Goal: Task Accomplishment & Management: Manage account settings

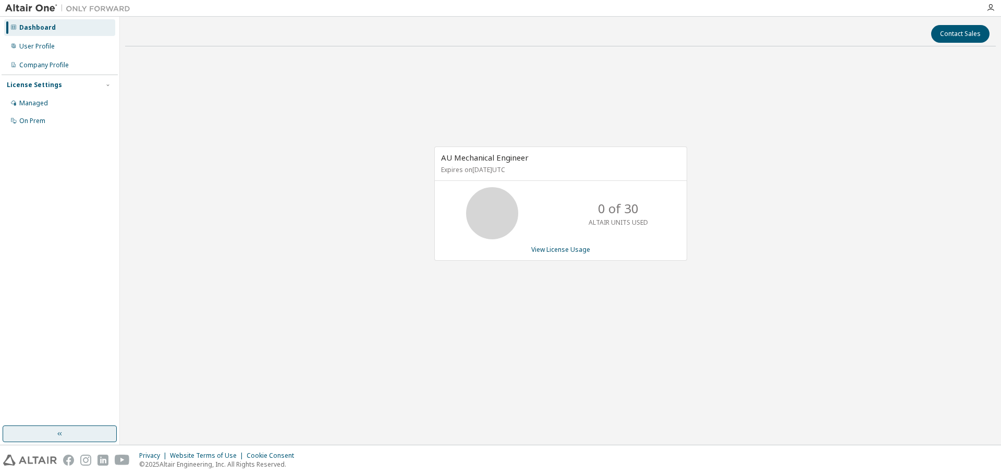
click at [60, 436] on icon "button" at bounding box center [60, 434] width 8 height 8
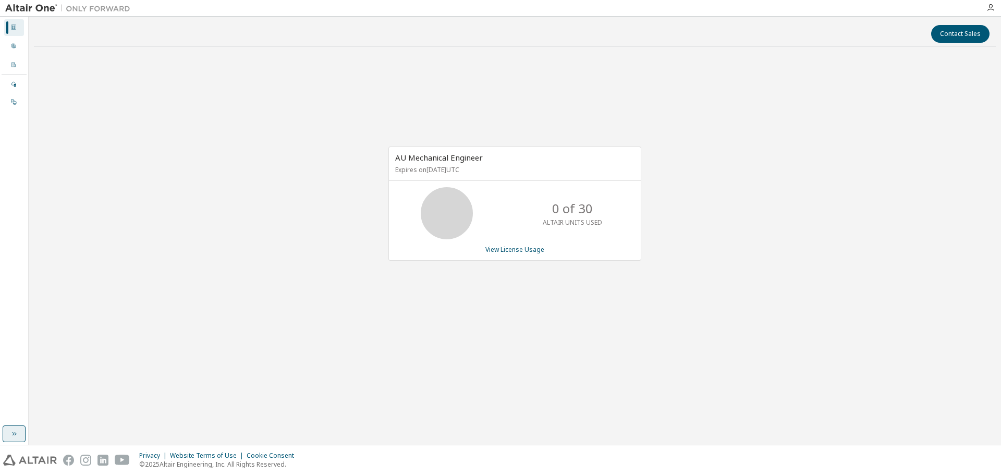
click at [15, 433] on icon "button" at bounding box center [14, 434] width 8 height 8
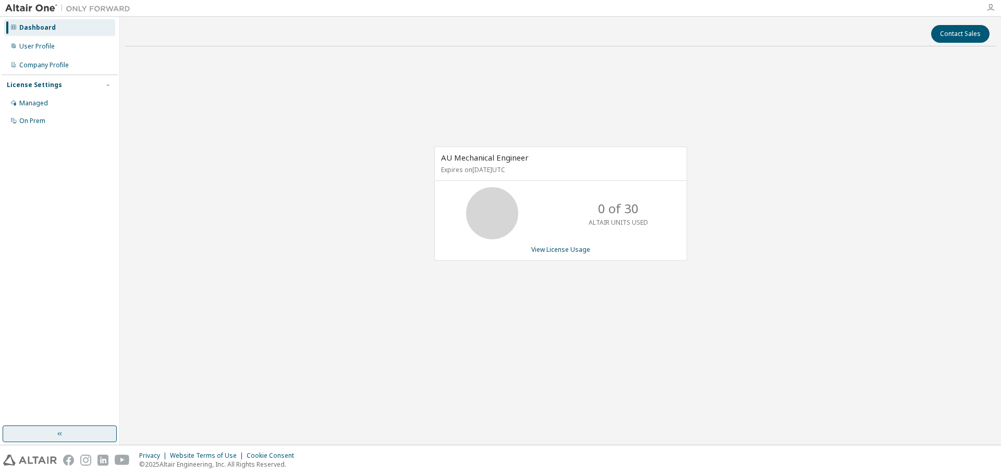
click at [991, 7] on icon "button" at bounding box center [991, 8] width 8 height 8
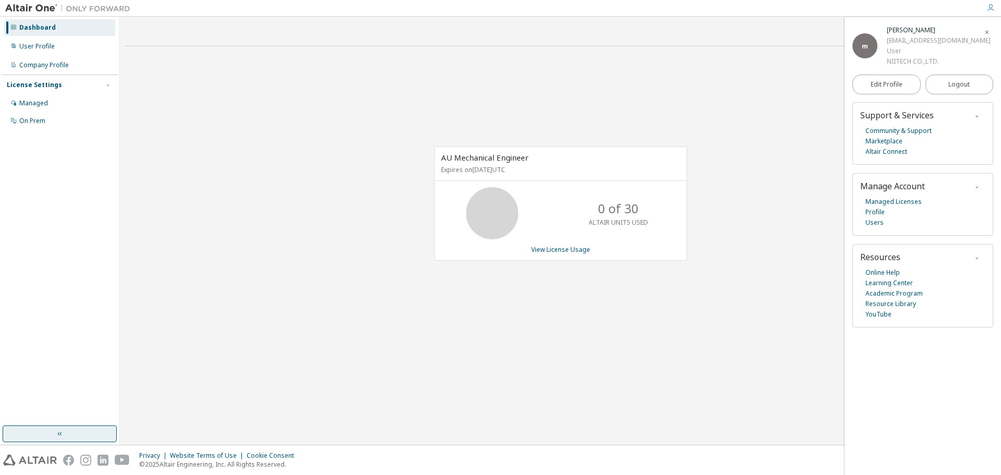
click at [52, 85] on div "License Settings" at bounding box center [34, 85] width 55 height 8
click at [987, 32] on icon "button" at bounding box center [987, 32] width 6 height 6
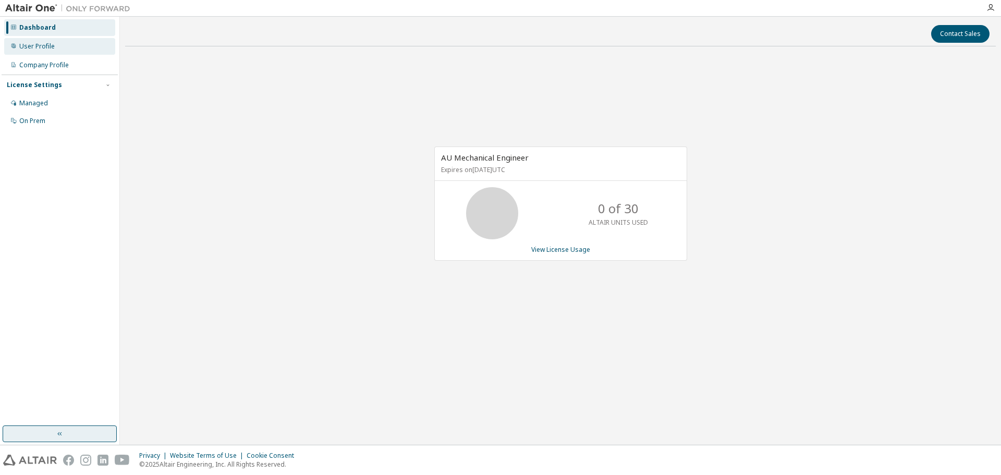
click at [16, 51] on div "User Profile" at bounding box center [59, 46] width 111 height 17
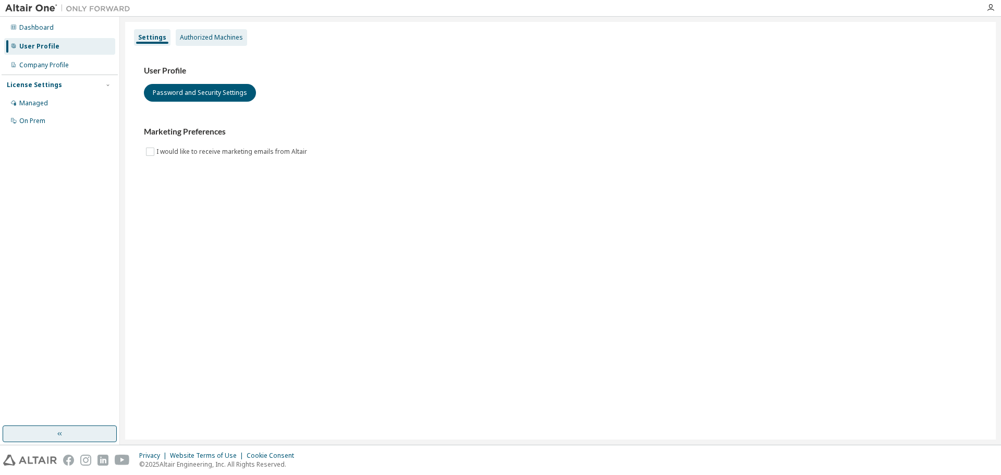
click at [192, 32] on div "Authorized Machines" at bounding box center [211, 37] width 71 height 17
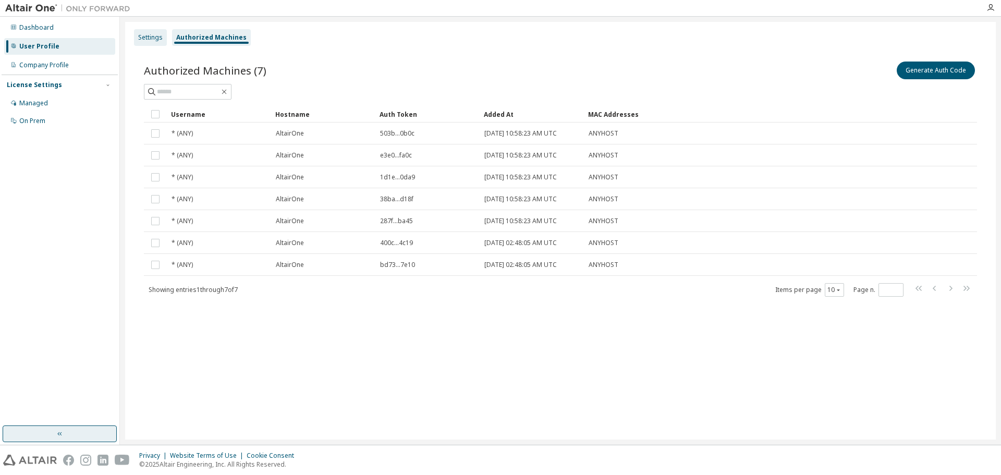
click at [152, 36] on div "Settings" at bounding box center [150, 37] width 25 height 8
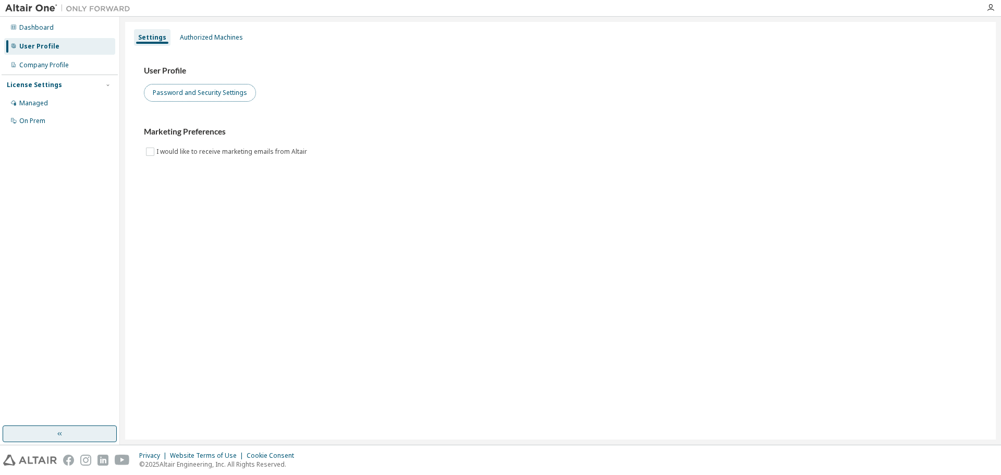
click at [243, 98] on button "Password and Security Settings" at bounding box center [200, 93] width 112 height 18
click at [352, 282] on div "Settings Authorized Machines User Profile Password and Security Settings Market…" at bounding box center [560, 231] width 871 height 418
click at [550, 159] on div "User Profile Password and Security Settings Marketing Preferences I would like …" at bounding box center [560, 118] width 859 height 142
click at [53, 25] on div "Dashboard" at bounding box center [59, 27] width 111 height 17
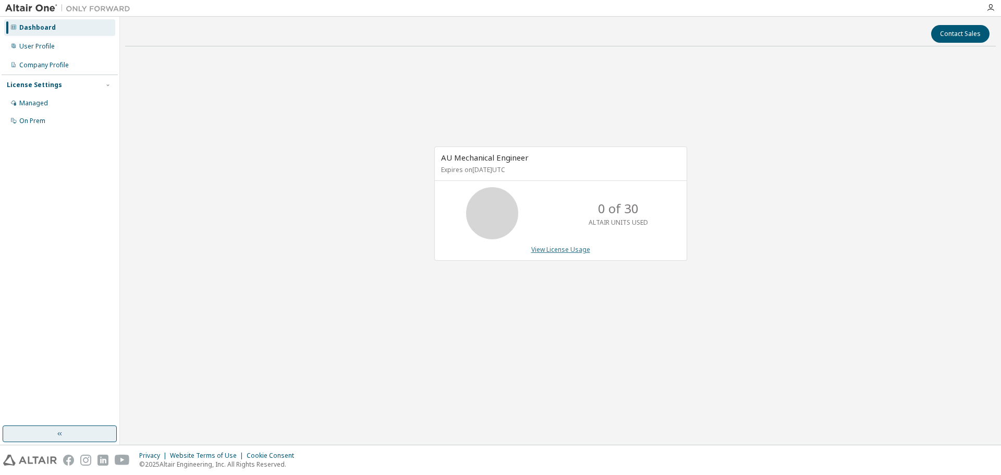
click at [551, 251] on link "View License Usage" at bounding box center [561, 249] width 59 height 9
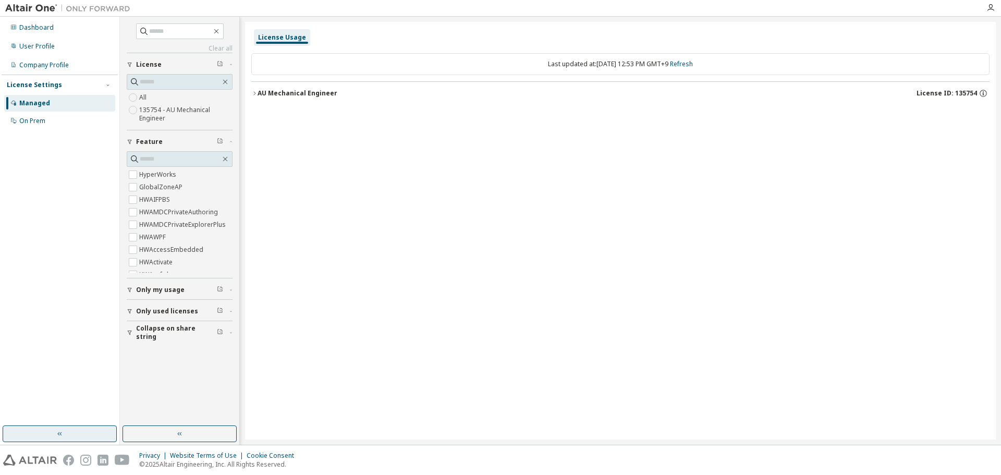
click at [131, 293] on icon "button" at bounding box center [130, 290] width 6 height 6
click at [129, 294] on button "Only my usage" at bounding box center [180, 290] width 106 height 23
click at [552, 208] on div "License Usage Last updated at: Thu 2025-09-11 12:53 PM GMT+9 Refresh AU Mechani…" at bounding box center [620, 231] width 751 height 418
drag, startPoint x: 466, startPoint y: 183, endPoint x: 430, endPoint y: 178, distance: 36.2
click at [466, 183] on div "License Usage Last updated at: Thu 2025-09-11 12:53 PM GMT+9 Refresh AU Mechani…" at bounding box center [620, 231] width 751 height 418
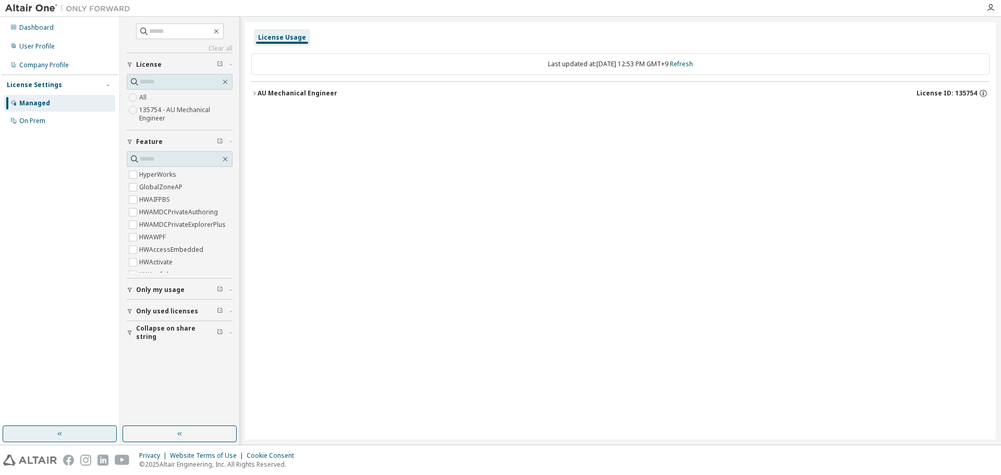
click at [257, 91] on icon "button" at bounding box center [254, 93] width 6 height 6
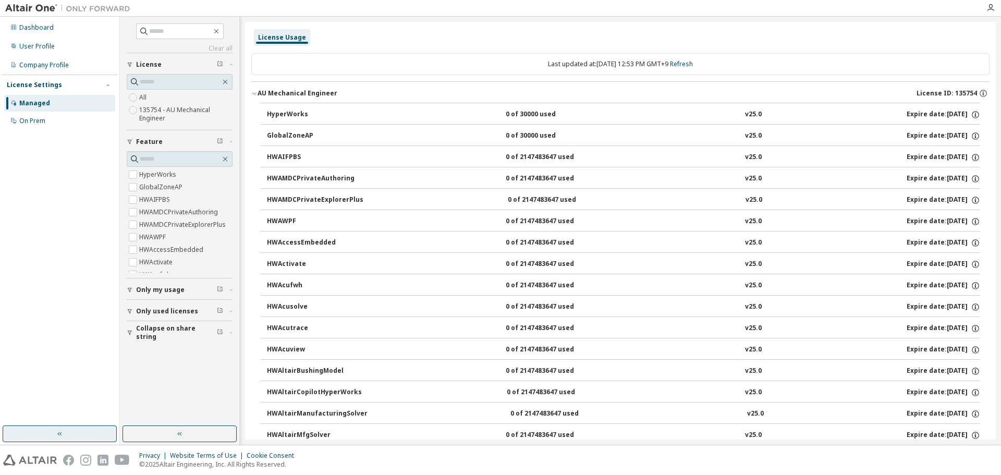
click at [130, 314] on icon "button" at bounding box center [130, 311] width 6 height 6
click at [124, 364] on div "Clear all Collapse on share string Only used licenses Yes No Only my usage Feat…" at bounding box center [180, 221] width 116 height 406
click at [128, 364] on icon "button" at bounding box center [130, 363] width 6 height 6
click at [130, 358] on button "Collapse on share string" at bounding box center [180, 363] width 106 height 23
click at [130, 313] on icon "button" at bounding box center [130, 311] width 6 height 6
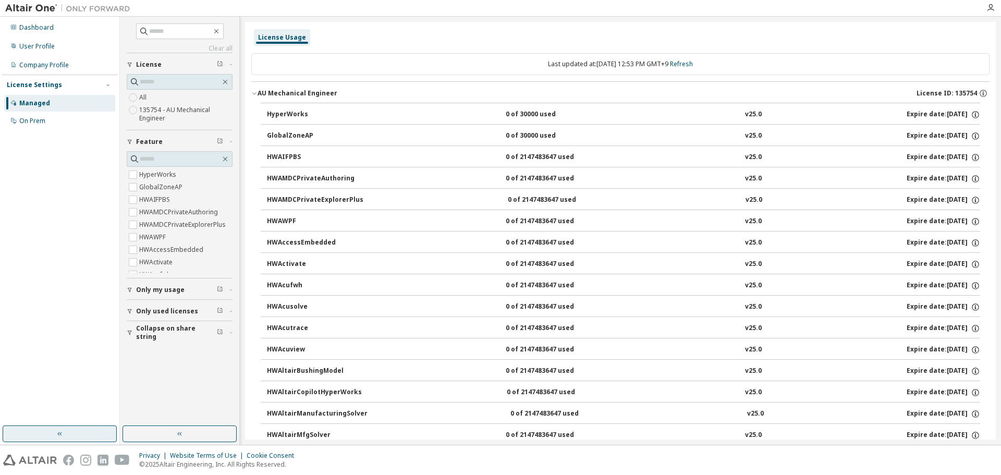
click at [73, 38] on div "Dashboard User Profile Company Profile License Settings Managed On Prem" at bounding box center [60, 74] width 116 height 112
click at [74, 45] on div "User Profile" at bounding box center [59, 46] width 111 height 17
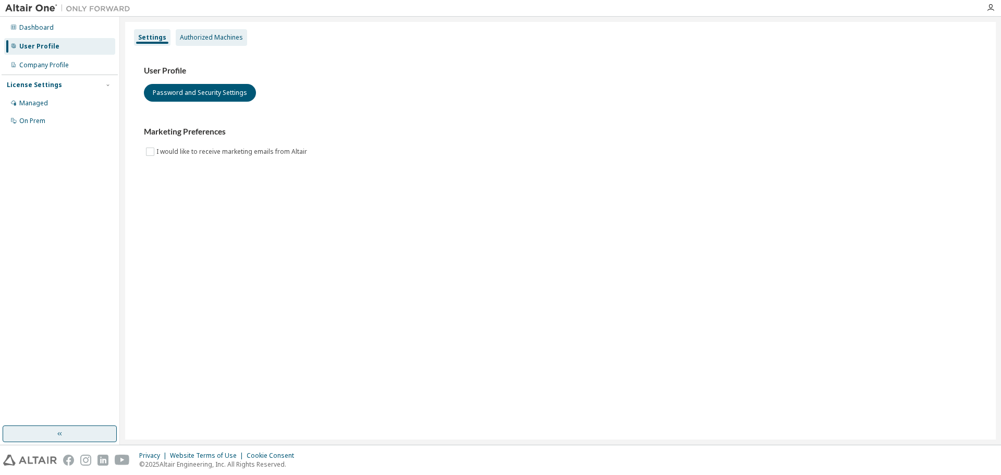
click at [194, 42] on div "Authorized Machines" at bounding box center [211, 37] width 71 height 17
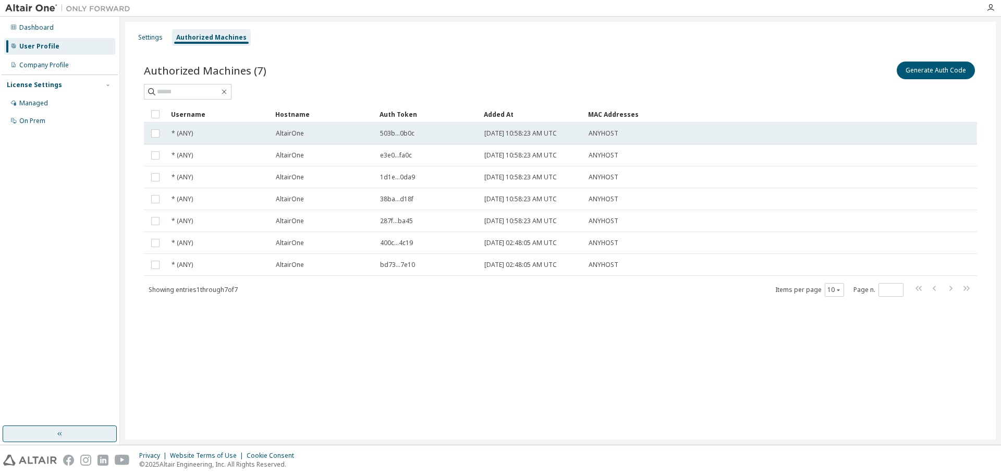
click at [289, 131] on span "AltairOne" at bounding box center [290, 133] width 28 height 8
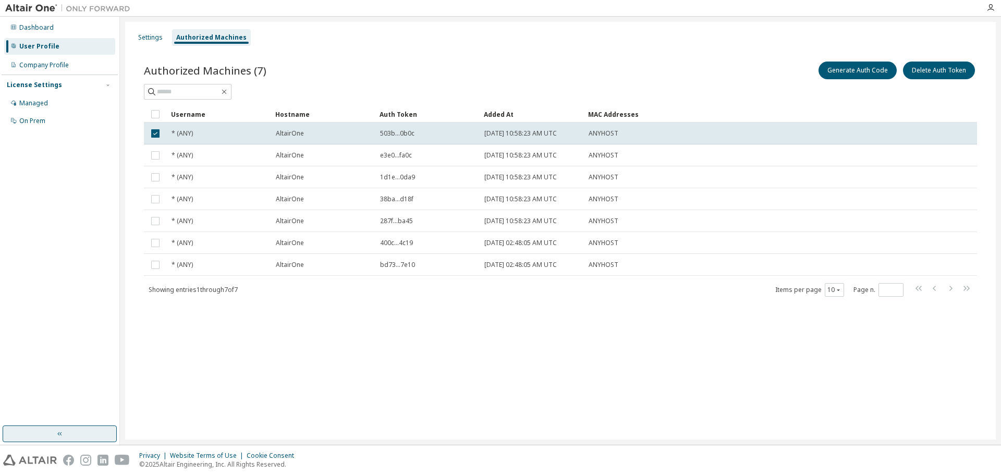
click at [289, 131] on span "AltairOne" at bounding box center [290, 133] width 28 height 8
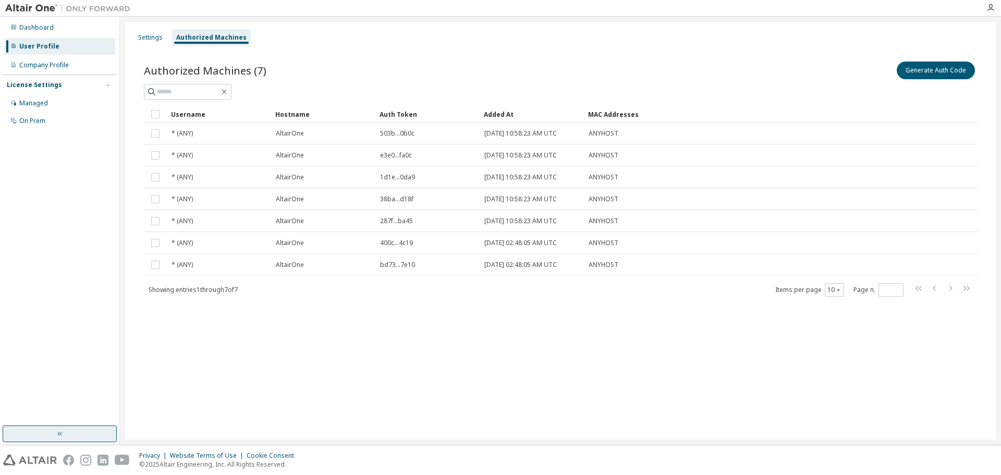
click at [289, 131] on span "AltairOne" at bounding box center [290, 133] width 28 height 8
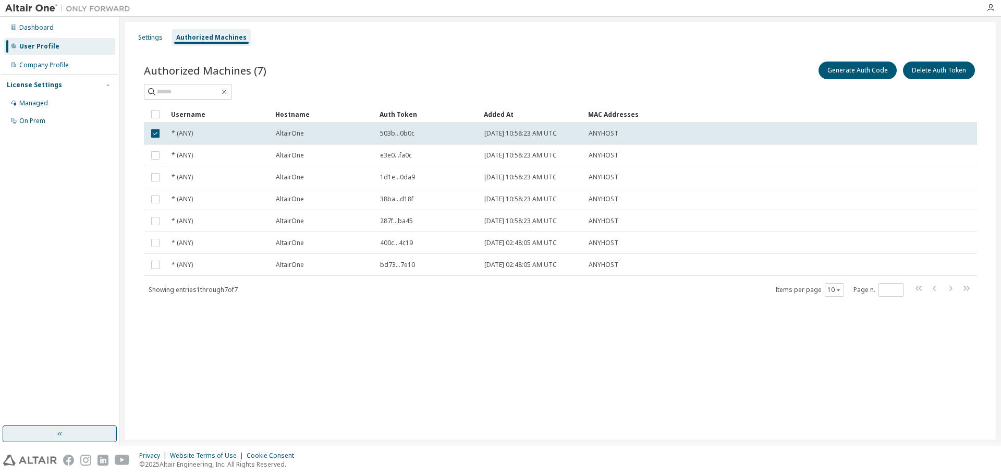
click at [289, 131] on span "AltairOne" at bounding box center [290, 133] width 28 height 8
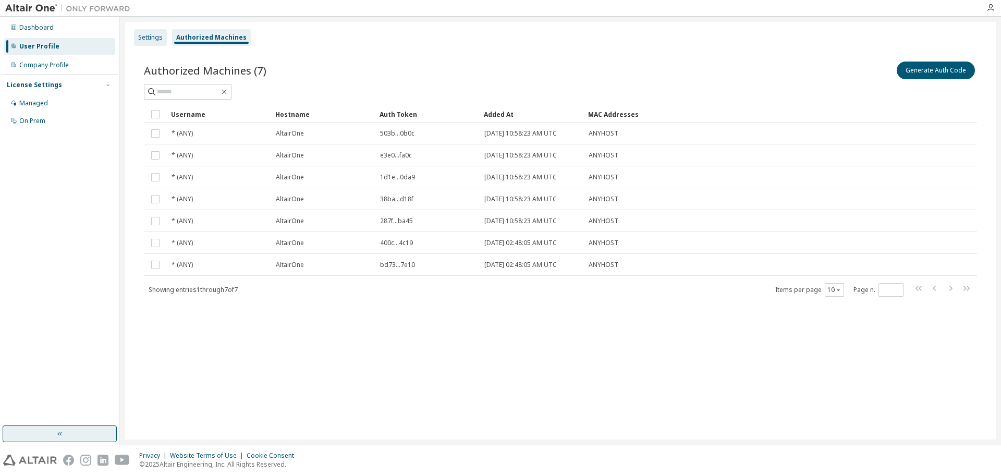
click at [142, 37] on div "Settings" at bounding box center [150, 37] width 25 height 8
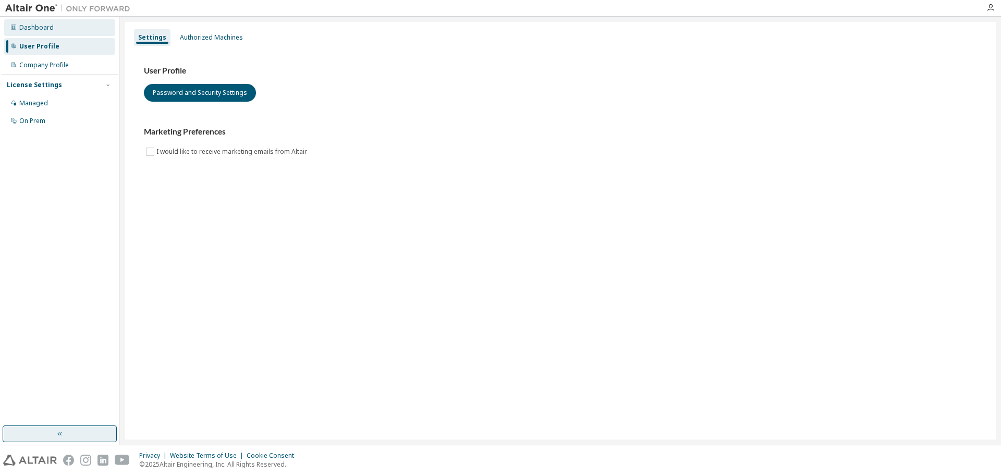
click at [55, 27] on div "Dashboard" at bounding box center [59, 27] width 111 height 17
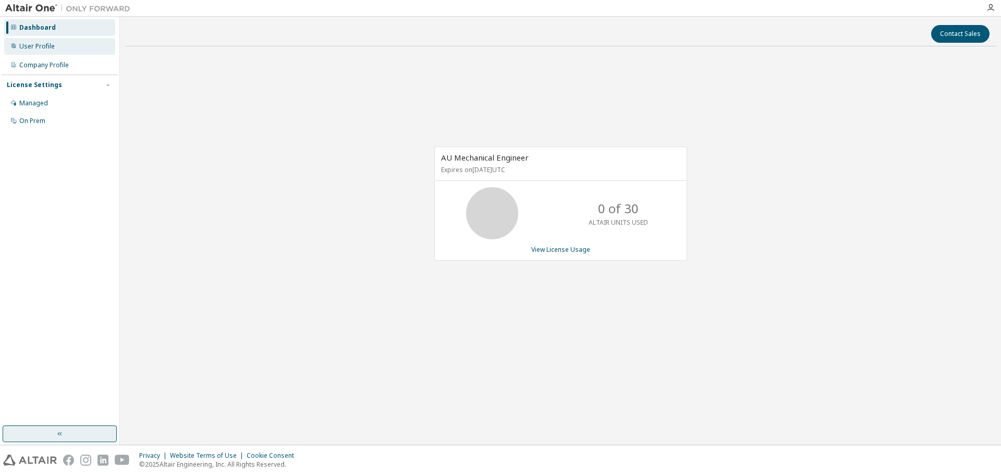
click at [58, 48] on div "User Profile" at bounding box center [59, 46] width 111 height 17
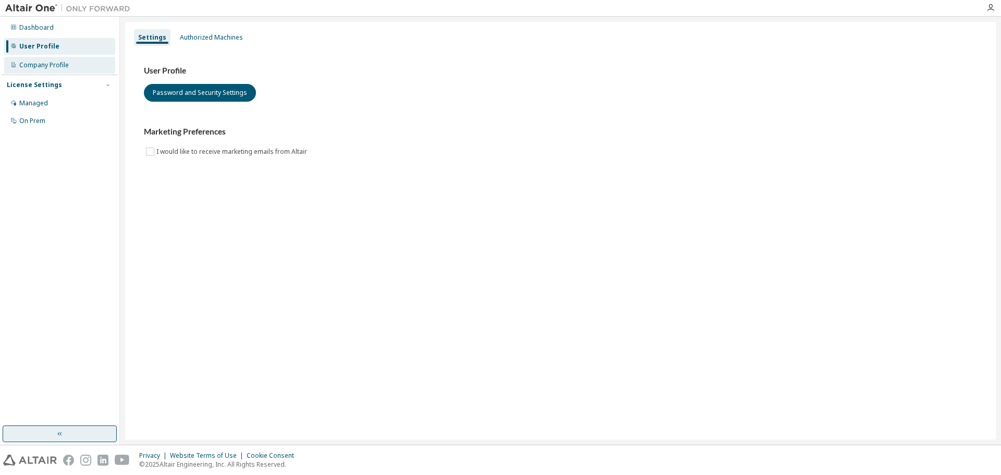
click at [58, 64] on div "Company Profile" at bounding box center [44, 65] width 50 height 8
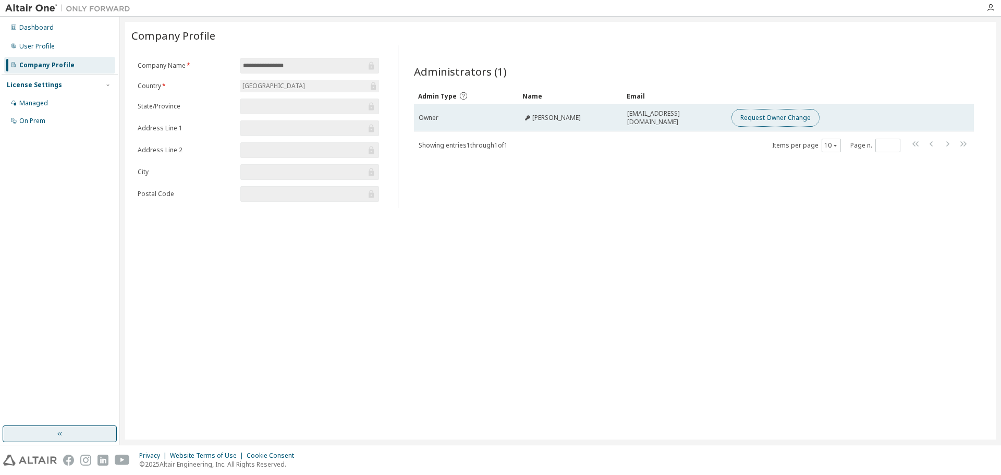
click at [771, 120] on button "Request Owner Change" at bounding box center [776, 118] width 88 height 18
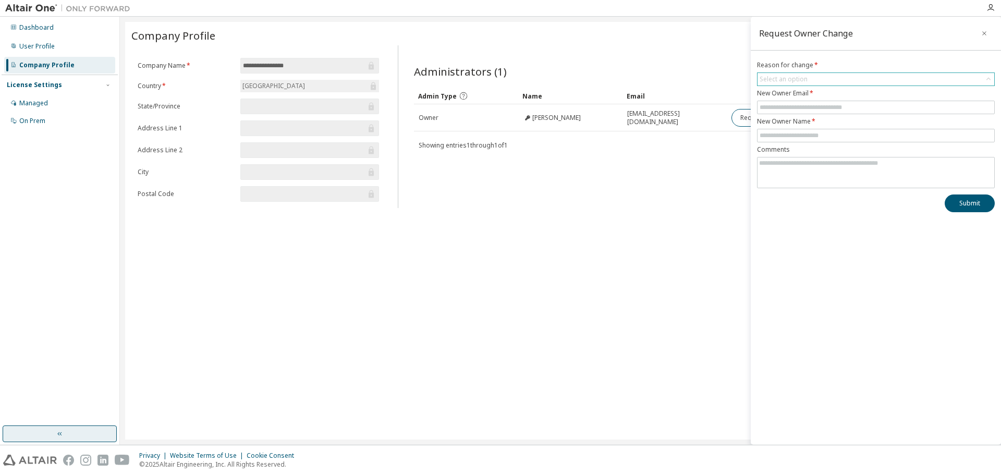
click at [779, 82] on div "Select an option" at bounding box center [784, 79] width 48 height 8
click at [826, 122] on li "User no longer manages this responsibility" at bounding box center [875, 122] width 235 height 14
click at [827, 111] on input "text" at bounding box center [876, 107] width 233 height 8
type input "**********"
click at [826, 139] on input "text" at bounding box center [876, 135] width 233 height 8
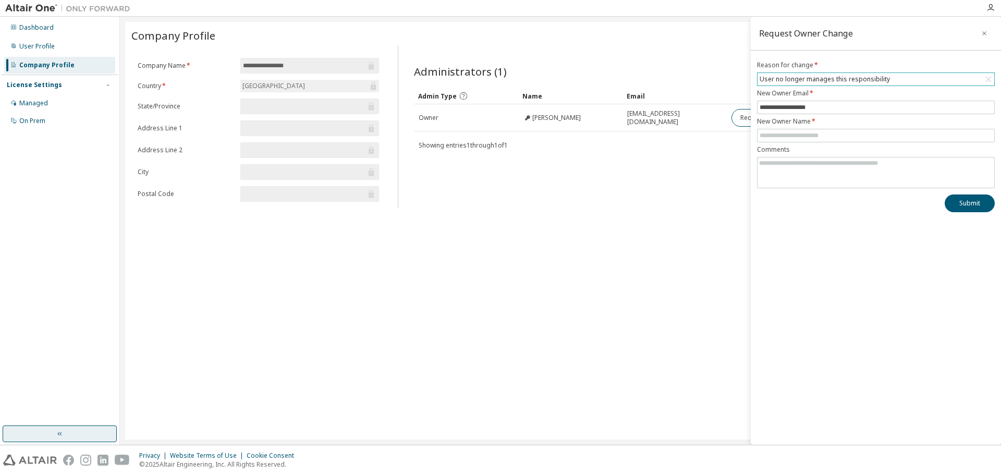
click at [546, 272] on div "**********" at bounding box center [560, 231] width 871 height 418
click at [993, 9] on icon "button" at bounding box center [991, 8] width 8 height 8
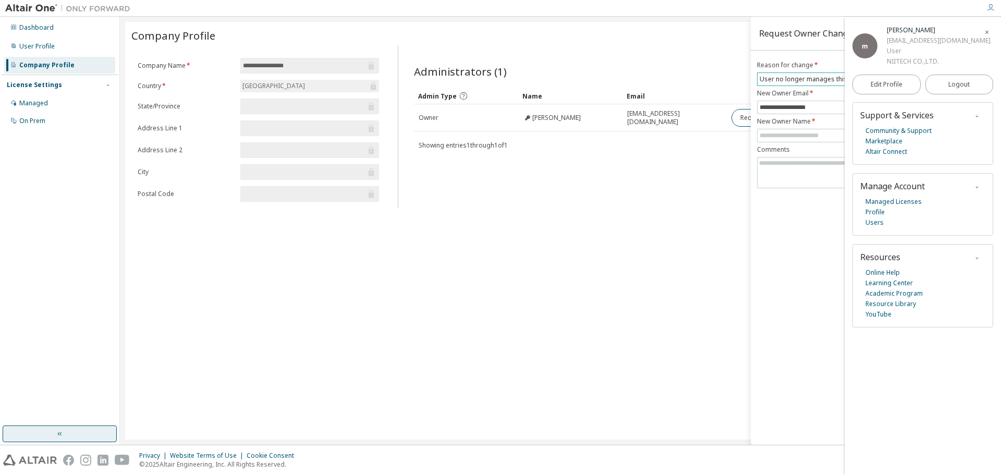
click at [993, 9] on icon "button" at bounding box center [991, 8] width 8 height 8
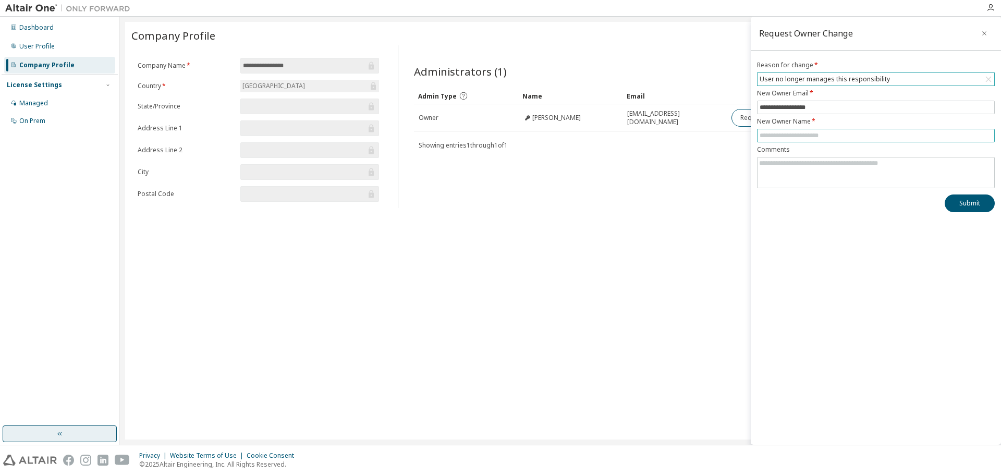
click at [815, 139] on input "text" at bounding box center [876, 135] width 233 height 8
type input "*"
type input "**********"
click at [827, 227] on div "**********" at bounding box center [876, 231] width 250 height 428
click at [989, 6] on icon "button" at bounding box center [991, 8] width 8 height 8
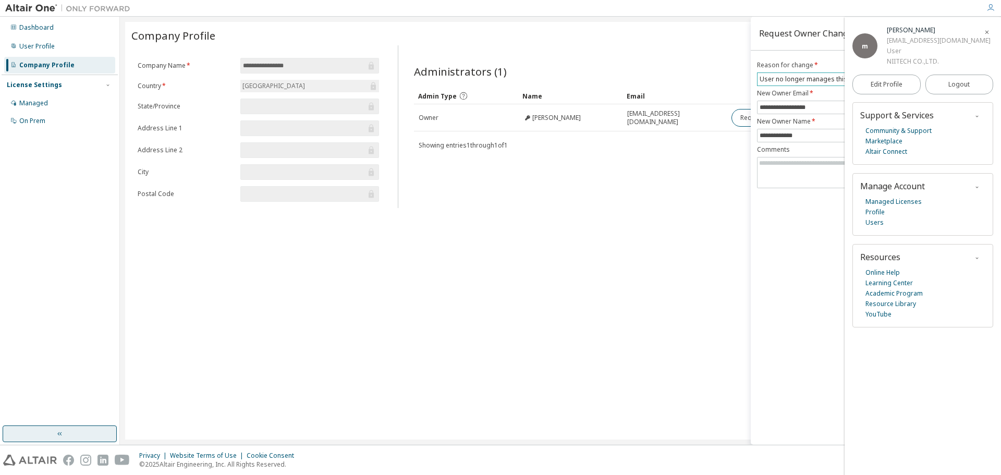
click at [991, 8] on icon "button" at bounding box center [991, 8] width 8 height 8
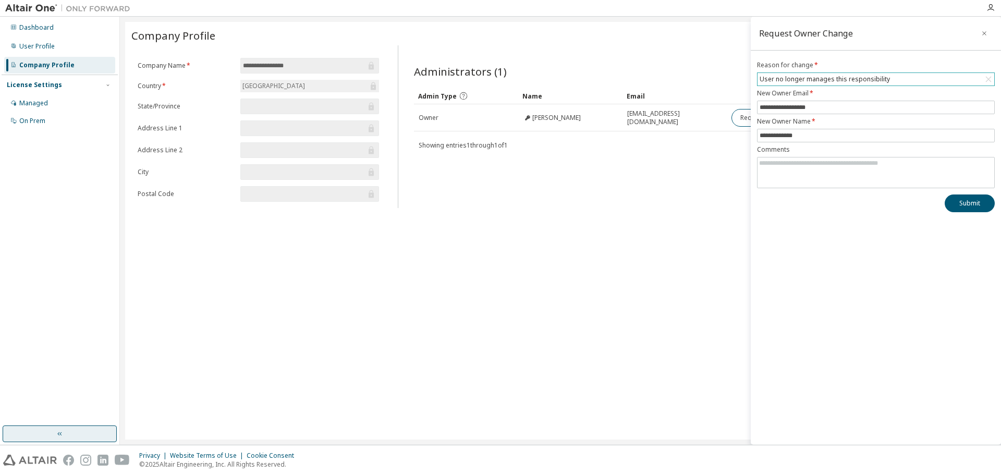
click at [620, 259] on div "**********" at bounding box center [560, 231] width 871 height 418
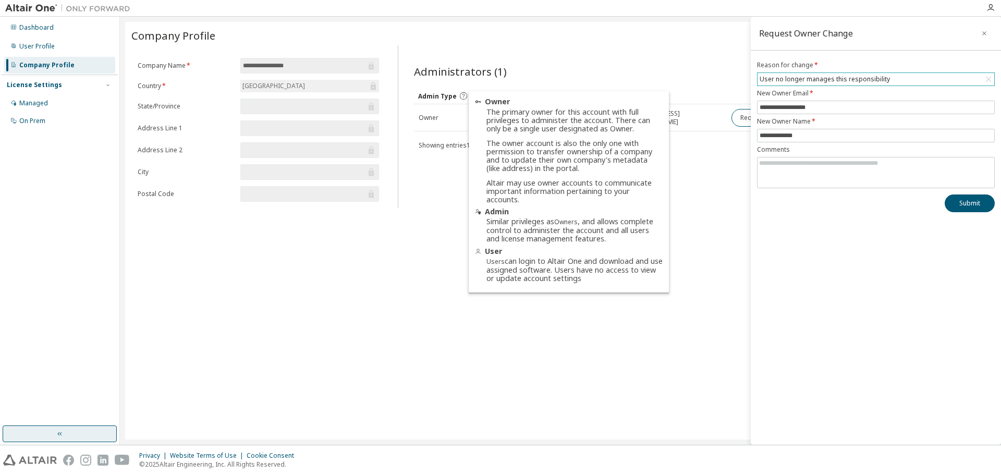
click at [463, 96] on icon at bounding box center [463, 95] width 9 height 9
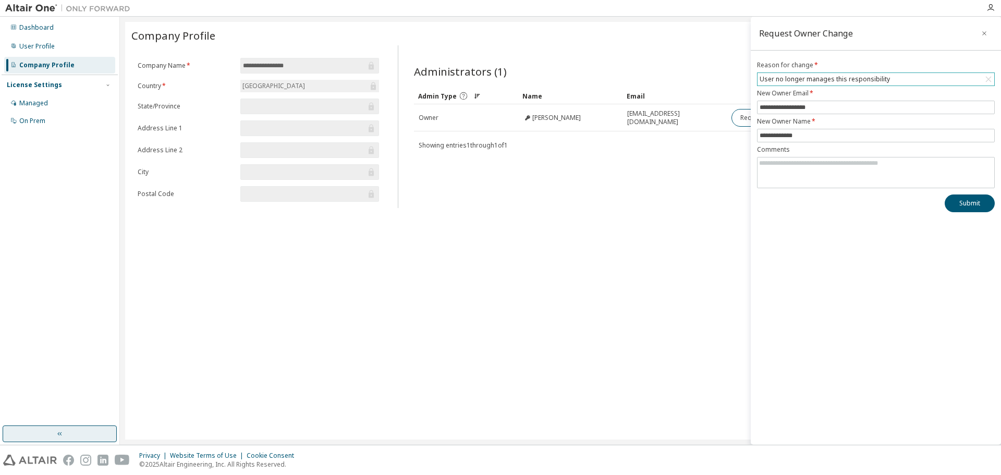
click at [462, 96] on icon at bounding box center [463, 95] width 7 height 7
click at [992, 79] on icon at bounding box center [989, 79] width 10 height 10
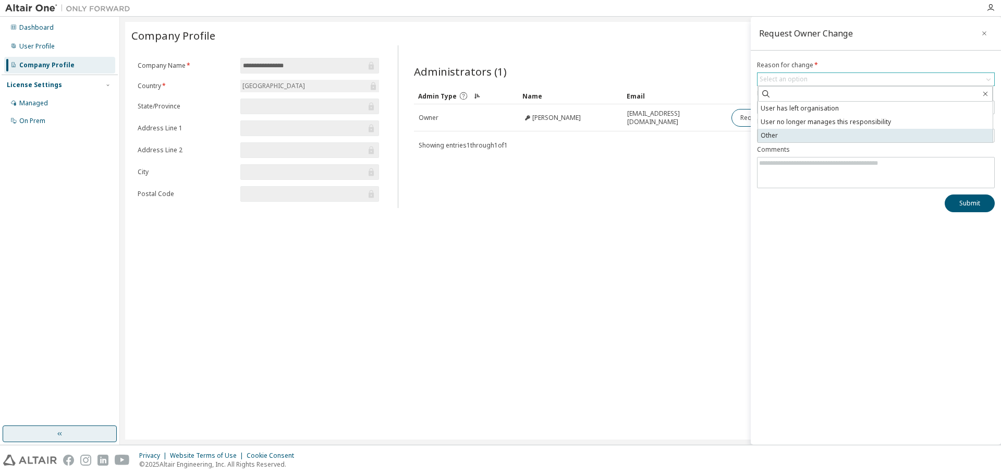
click at [805, 135] on li "Other" at bounding box center [875, 136] width 235 height 14
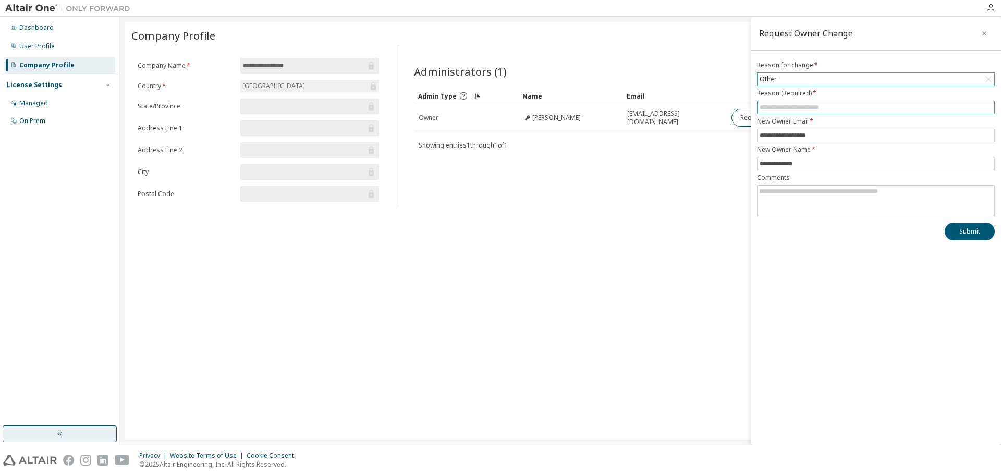
click at [830, 106] on input "text" at bounding box center [876, 107] width 233 height 8
click at [834, 80] on div "Other" at bounding box center [876, 79] width 237 height 13
click at [829, 123] on li "User no longer manages this responsibility" at bounding box center [875, 122] width 235 height 14
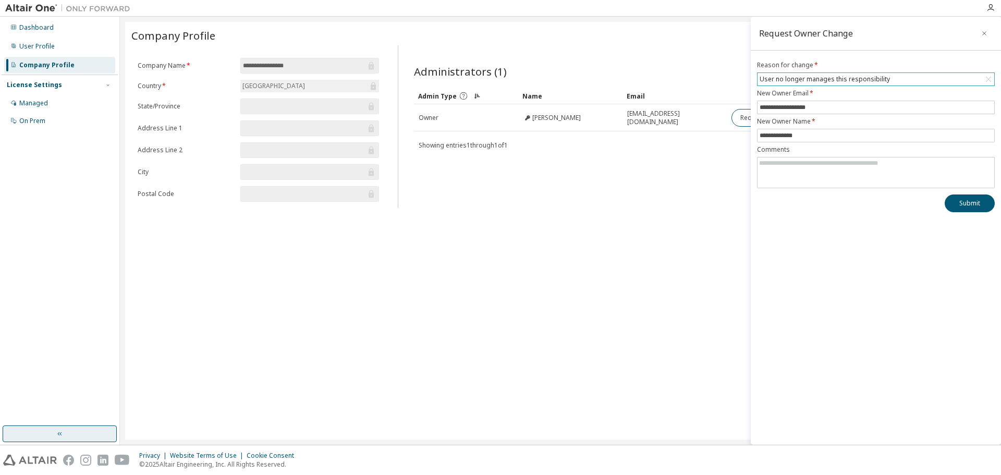
click at [816, 327] on div "**********" at bounding box center [876, 231] width 250 height 428
click at [998, 9] on div at bounding box center [991, 8] width 21 height 8
click at [996, 9] on div at bounding box center [991, 8] width 21 height 8
click at [993, 9] on icon "button" at bounding box center [991, 8] width 8 height 8
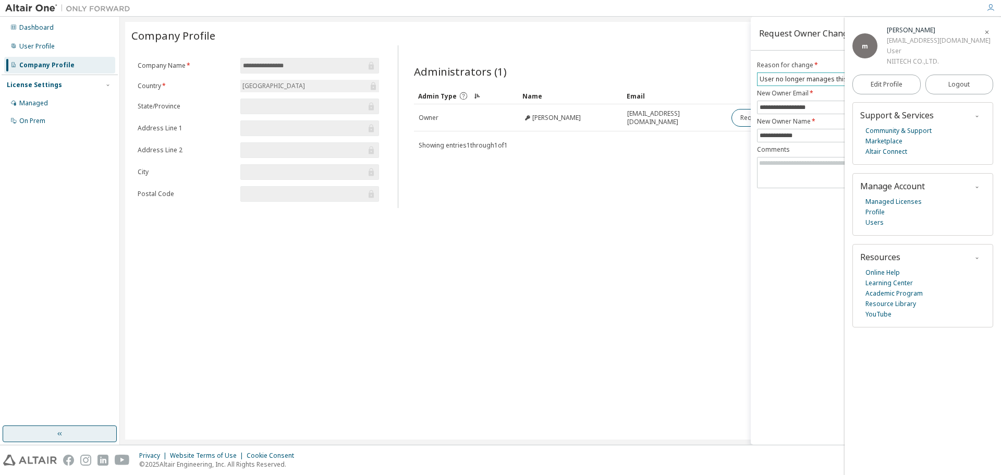
click at [993, 9] on icon "button" at bounding box center [991, 8] width 8 height 8
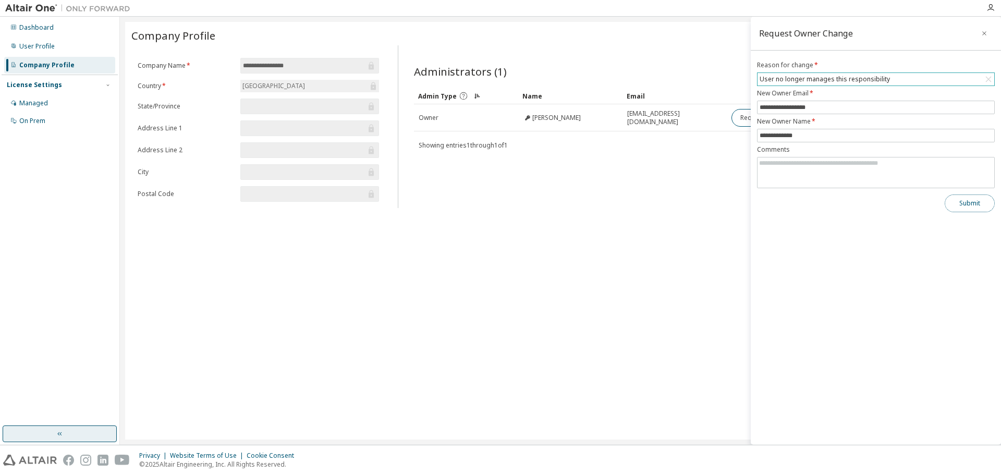
click at [968, 202] on button "Submit" at bounding box center [970, 204] width 50 height 18
click at [718, 213] on div "**********" at bounding box center [560, 231] width 871 height 418
click at [986, 33] on icon "button" at bounding box center [984, 33] width 7 height 8
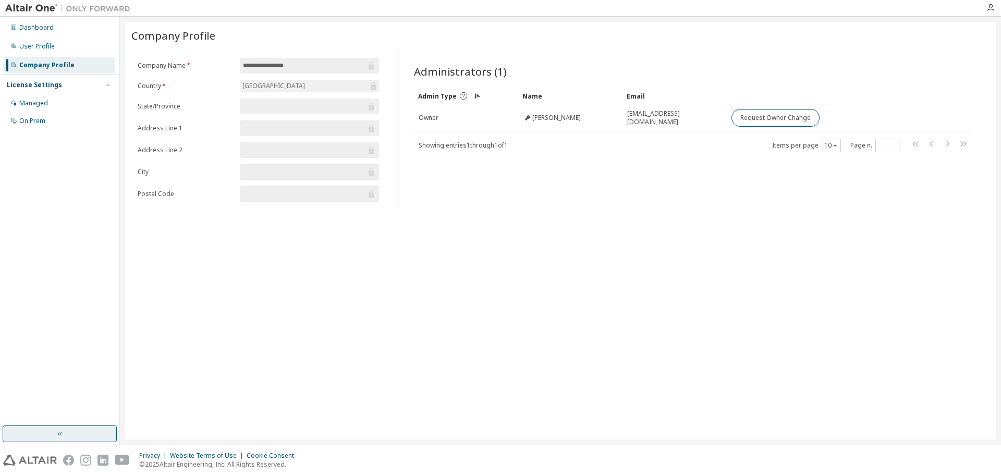
click at [912, 352] on div "**********" at bounding box center [560, 231] width 871 height 418
click at [83, 64] on div "Company Profile" at bounding box center [59, 65] width 111 height 17
click at [47, 44] on div "User Profile" at bounding box center [36, 46] width 35 height 8
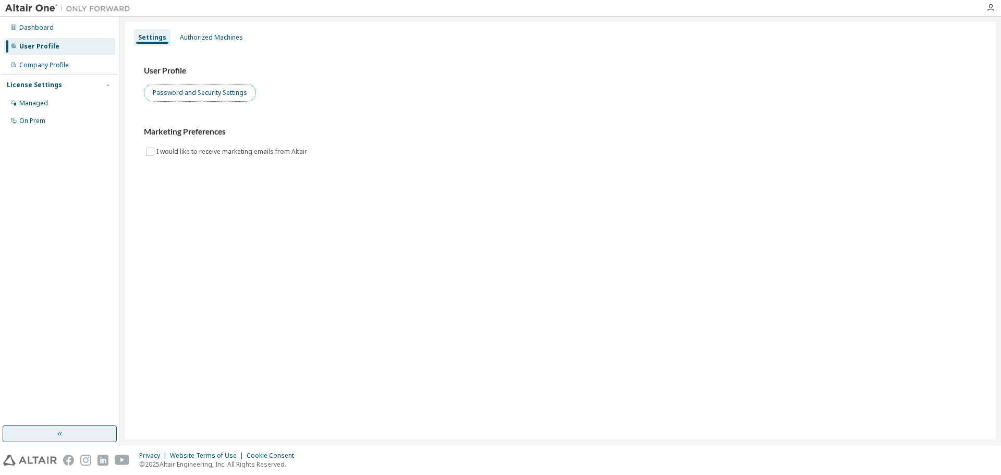
click at [183, 95] on button "Password and Security Settings" at bounding box center [200, 93] width 112 height 18
click at [41, 65] on div "Company Profile" at bounding box center [44, 65] width 50 height 8
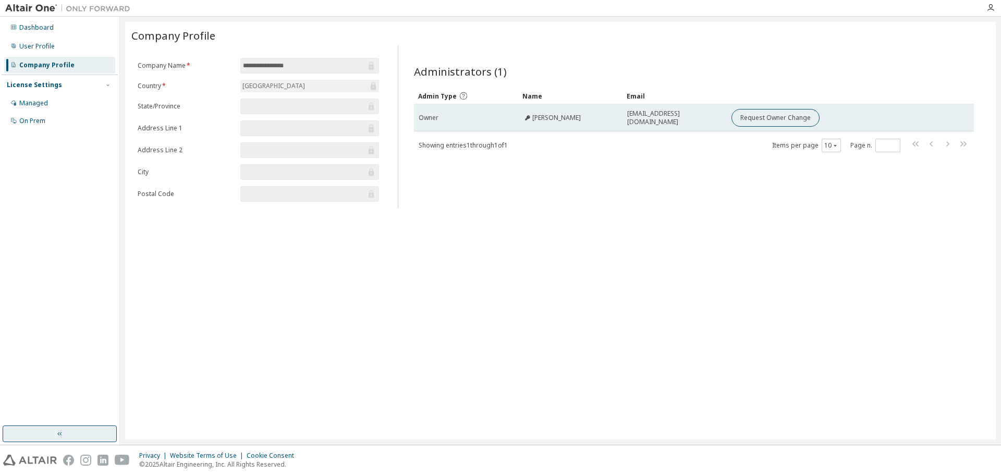
click at [769, 104] on td "Request Owner Change" at bounding box center [834, 117] width 214 height 27
click at [765, 109] on button "Request Owner Change" at bounding box center [776, 118] width 88 height 18
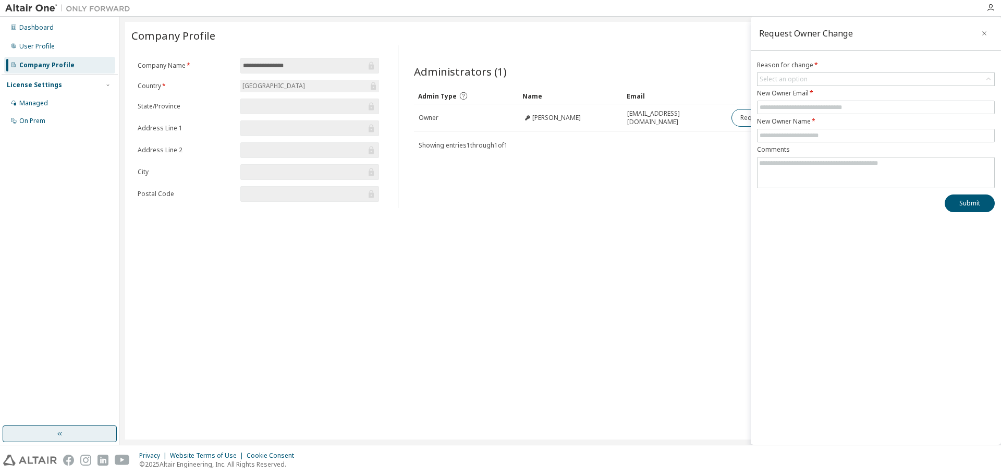
click at [681, 259] on div "**********" at bounding box center [560, 231] width 871 height 418
click at [986, 32] on icon "button" at bounding box center [984, 33] width 7 height 8
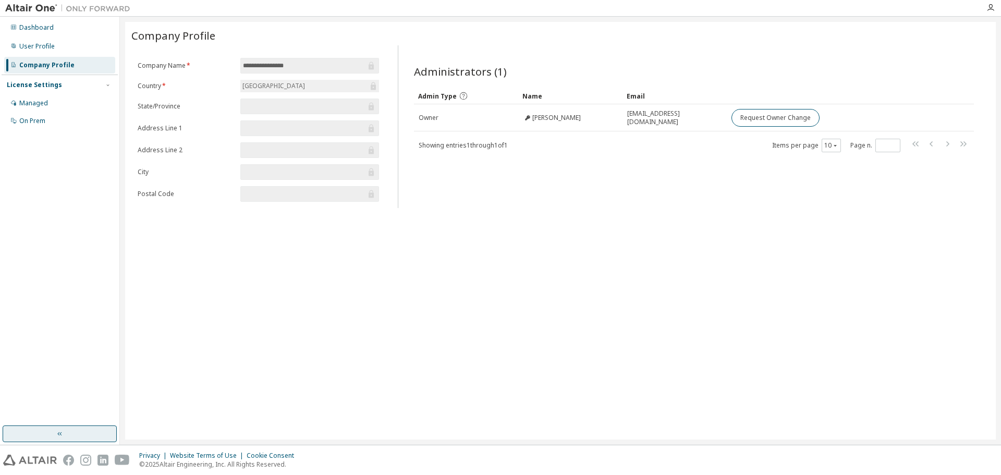
click at [670, 229] on div "**********" at bounding box center [560, 231] width 871 height 418
click at [876, 349] on div "**********" at bounding box center [560, 231] width 871 height 418
click at [961, 345] on div "**********" at bounding box center [560, 231] width 871 height 418
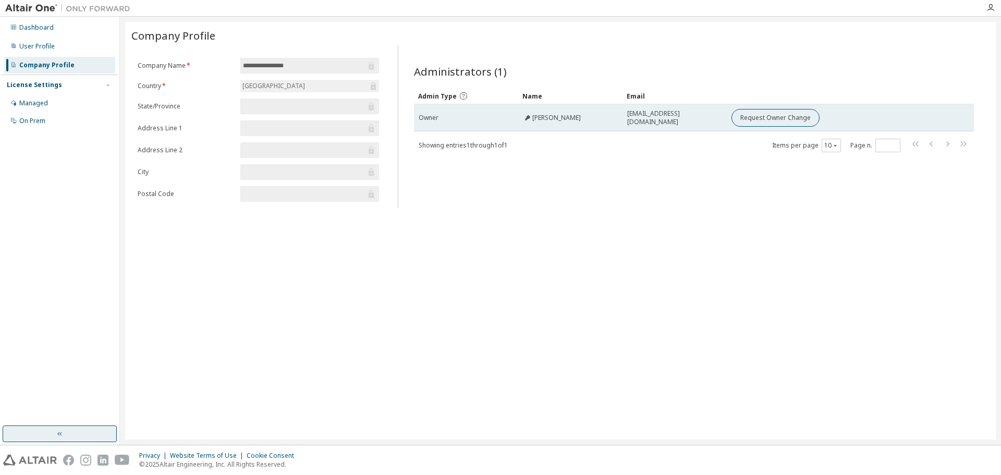
click at [542, 117] on span "[PERSON_NAME]" at bounding box center [557, 118] width 49 height 8
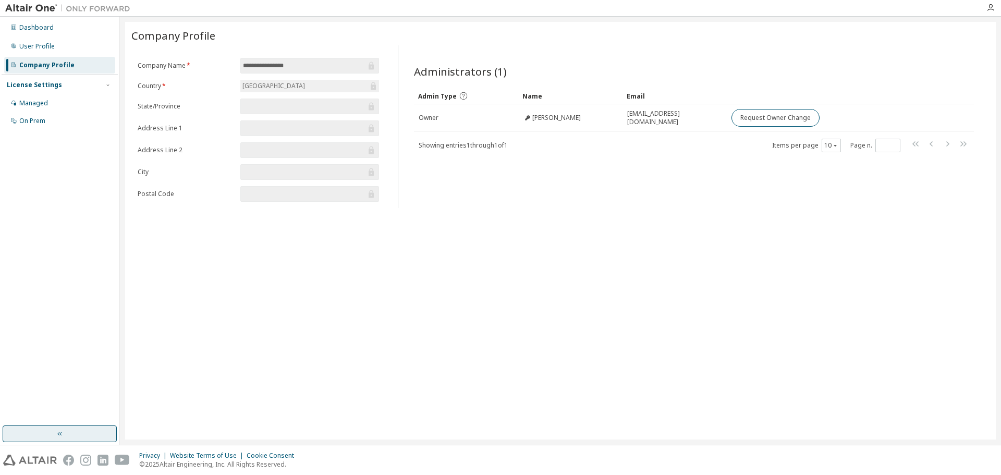
click at [503, 332] on div "**********" at bounding box center [560, 231] width 871 height 418
click at [843, 142] on div "Items per page 10 Page n. *" at bounding box center [870, 145] width 197 height 15
click at [835, 144] on icon "button" at bounding box center [835, 145] width 6 height 6
click at [772, 180] on div "Administrators (1) Clear Load Save Save As Field Operator Value Select filter S…" at bounding box center [694, 130] width 585 height 156
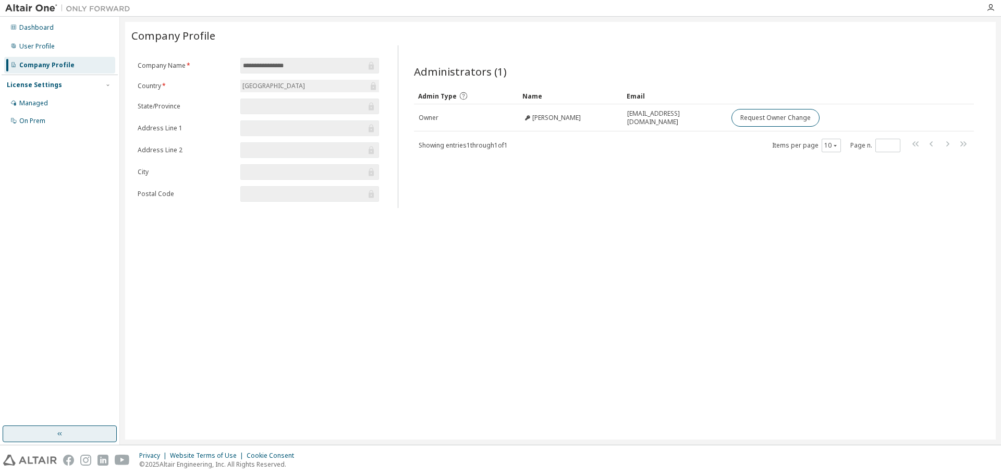
click at [780, 176] on div "Administrators (1) Clear Load Save Save As Field Operator Value Select filter S…" at bounding box center [694, 130] width 585 height 156
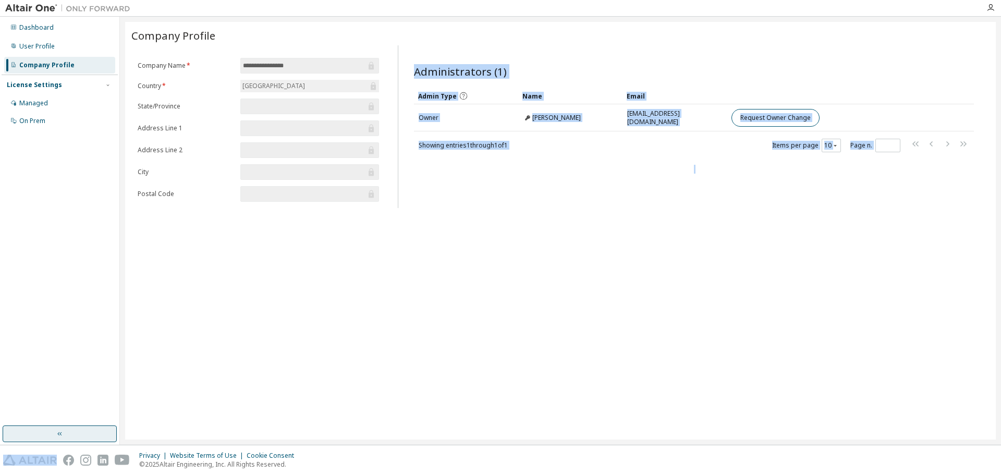
click at [780, 176] on div "Administrators (1) Clear Load Save Save As Field Operator Value Select filter S…" at bounding box center [694, 130] width 585 height 156
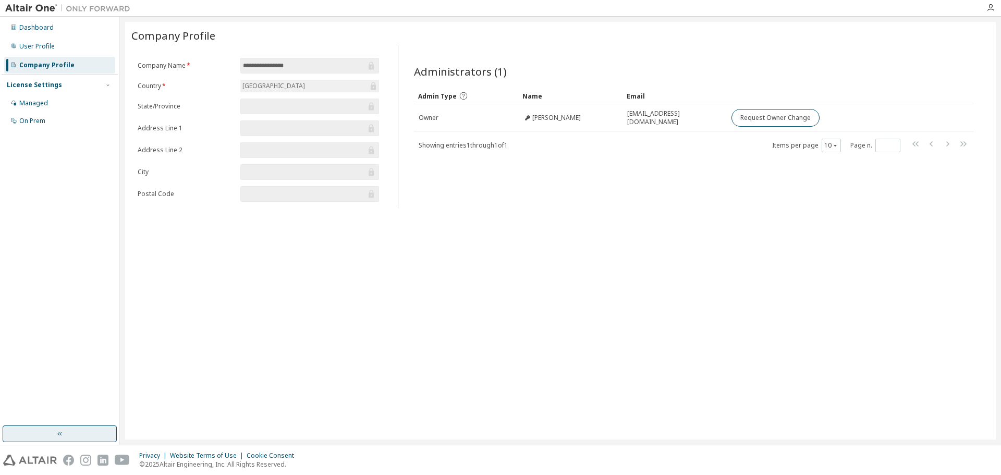
click at [462, 98] on icon at bounding box center [463, 95] width 7 height 7
click at [459, 95] on icon at bounding box center [463, 95] width 9 height 9
click at [433, 97] on span "Admin Type" at bounding box center [437, 96] width 39 height 9
click at [485, 268] on div "**********" at bounding box center [560, 231] width 871 height 418
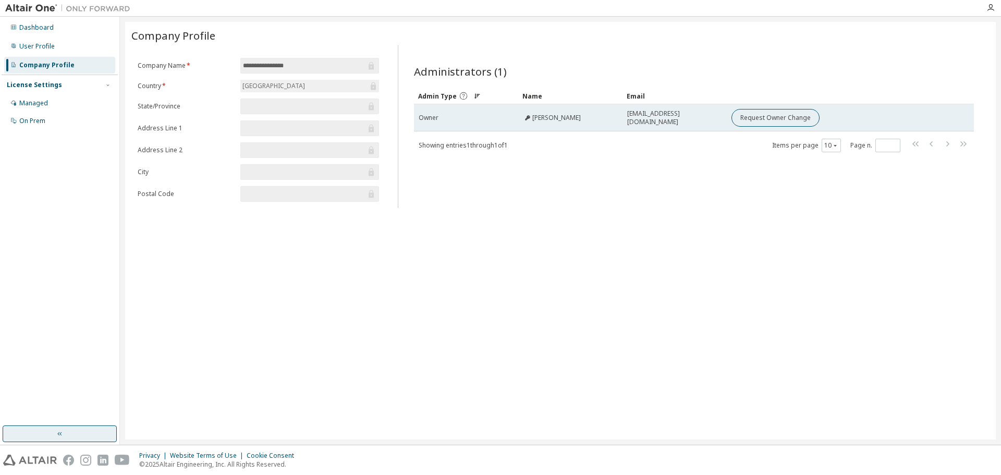
click at [540, 105] on td "[PERSON_NAME]" at bounding box center [570, 117] width 104 height 27
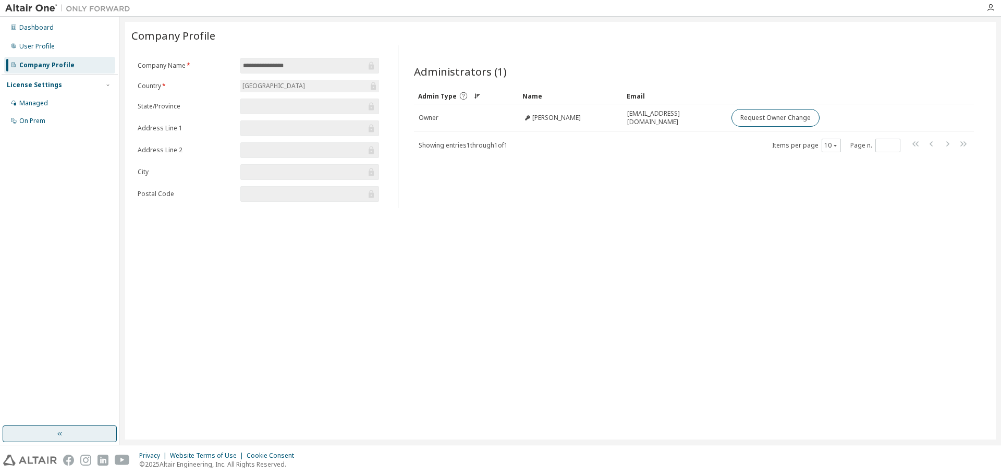
click at [539, 99] on div "Name" at bounding box center [571, 96] width 96 height 17
click at [440, 99] on span "Admin Type" at bounding box center [437, 96] width 39 height 9
click at [458, 308] on div "**********" at bounding box center [560, 231] width 871 height 418
click at [512, 286] on div "**********" at bounding box center [560, 231] width 871 height 418
click at [930, 279] on div "**********" at bounding box center [560, 231] width 871 height 418
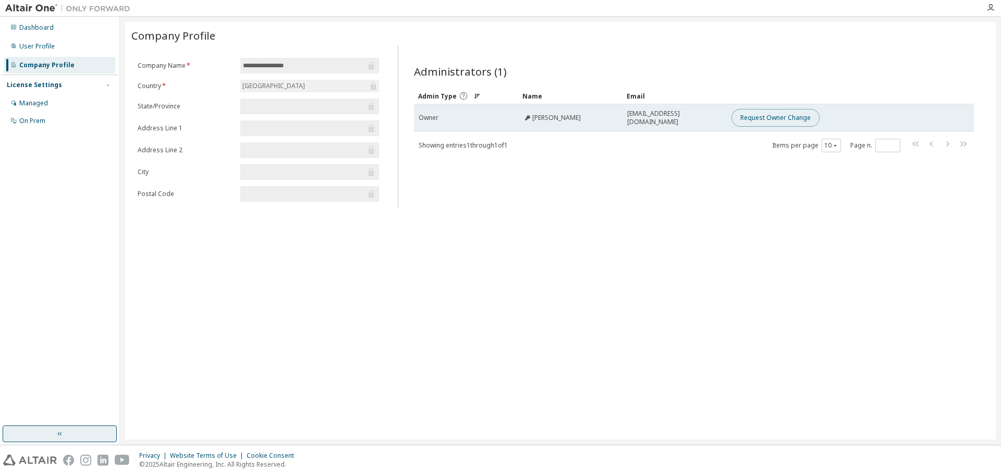
click at [791, 114] on button "Request Owner Change" at bounding box center [776, 118] width 88 height 18
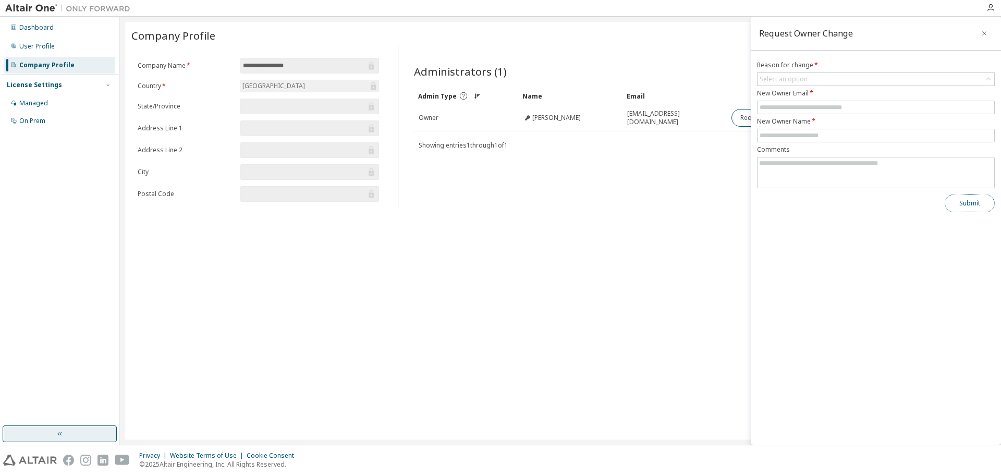
click at [959, 200] on button "Submit" at bounding box center [970, 204] width 50 height 18
click at [635, 276] on div "**********" at bounding box center [560, 231] width 871 height 418
click at [635, 275] on div "**********" at bounding box center [560, 231] width 871 height 418
click at [989, 34] on button "button" at bounding box center [984, 33] width 17 height 17
click at [752, 232] on div "**********" at bounding box center [560, 231] width 871 height 418
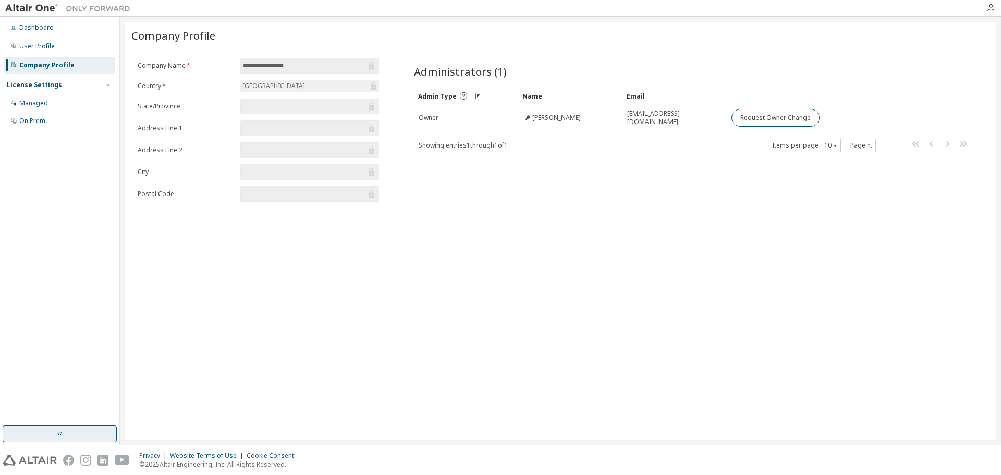
click at [995, 2] on div at bounding box center [991, 8] width 21 height 16
click at [993, 4] on icon "button" at bounding box center [991, 8] width 8 height 8
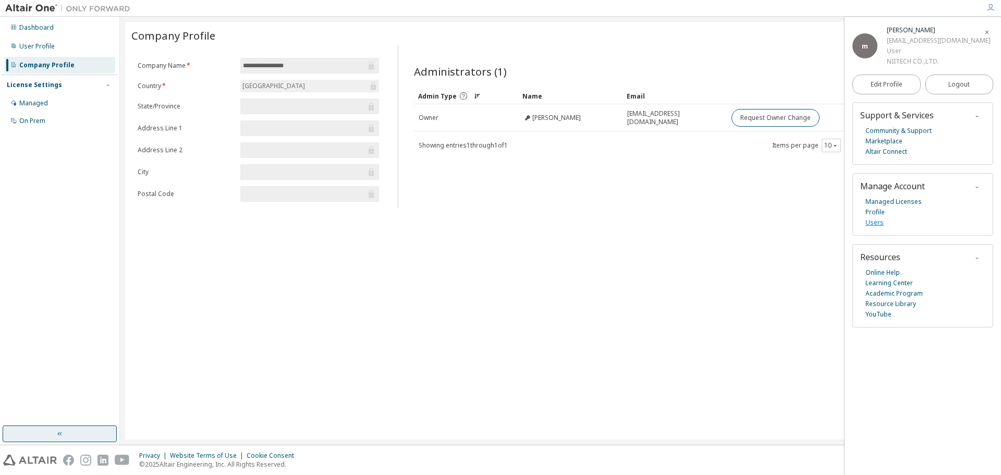
click at [872, 221] on link "Users" at bounding box center [875, 223] width 18 height 10
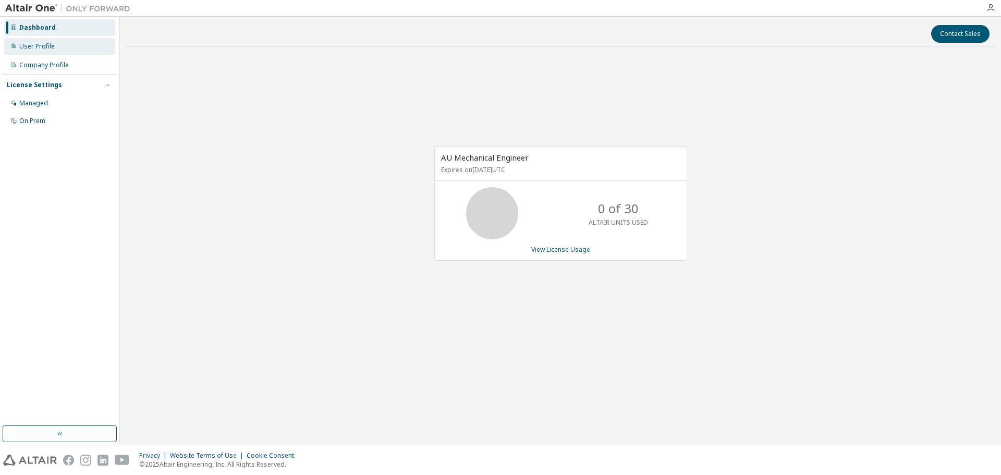
click at [79, 50] on div "User Profile" at bounding box center [59, 46] width 111 height 17
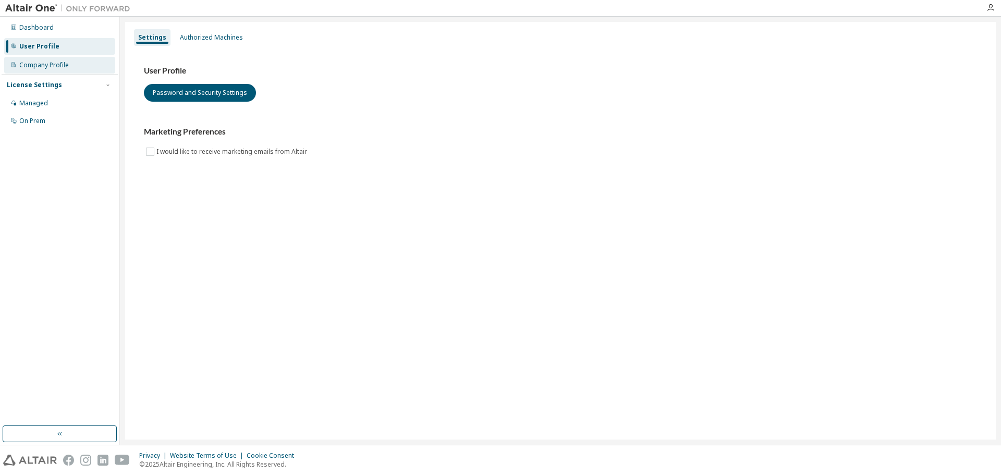
click at [69, 62] on div "Company Profile" at bounding box center [59, 65] width 111 height 17
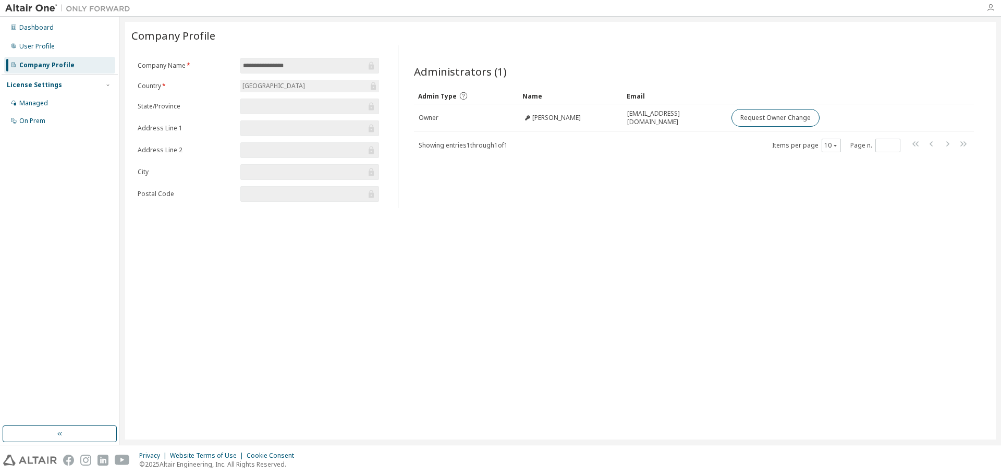
click at [992, 9] on icon "button" at bounding box center [991, 8] width 8 height 8
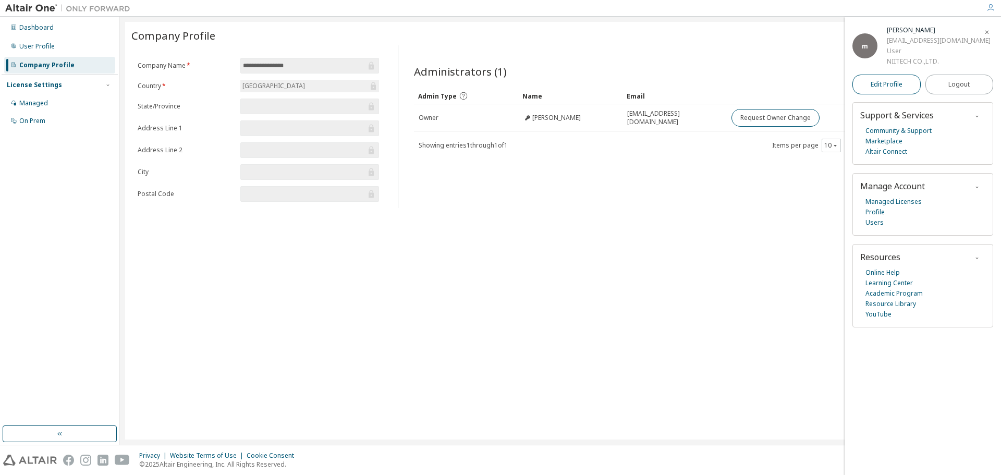
click at [904, 79] on link "Edit Profile" at bounding box center [887, 85] width 68 height 20
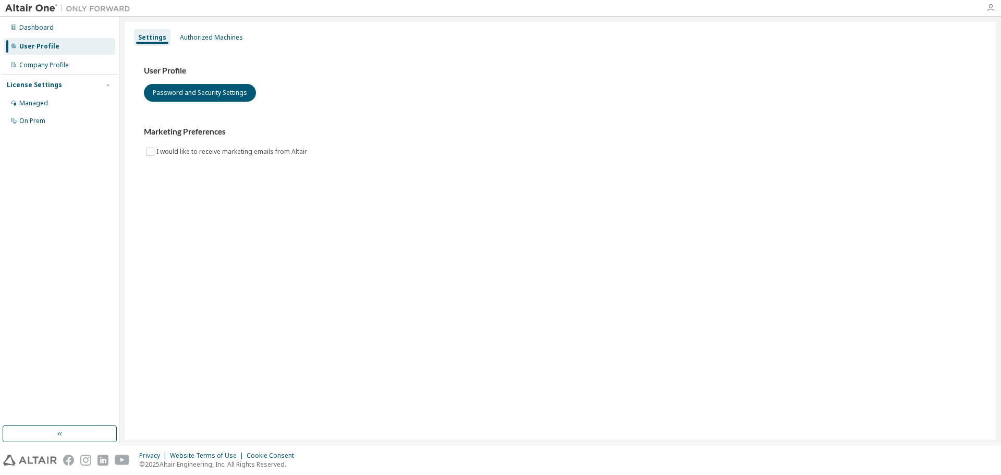
click at [993, 9] on icon "button" at bounding box center [991, 8] width 8 height 8
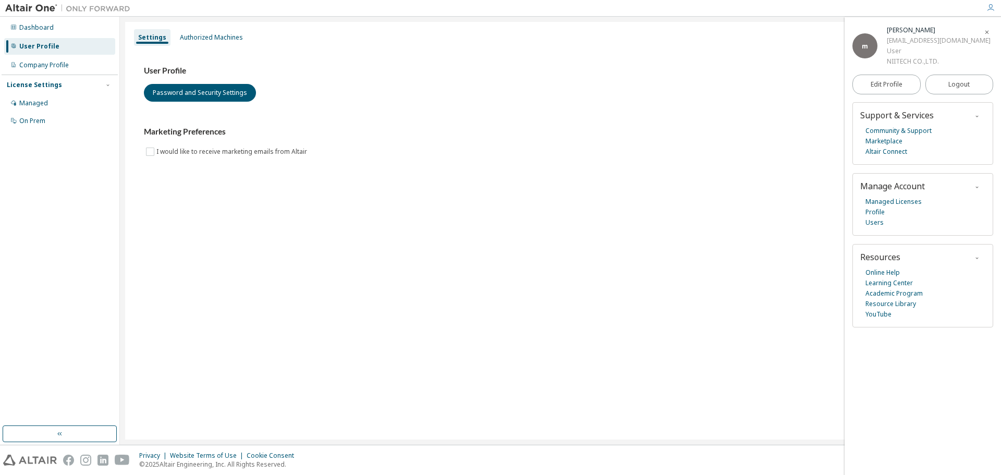
click at [988, 34] on icon "button" at bounding box center [987, 32] width 6 height 6
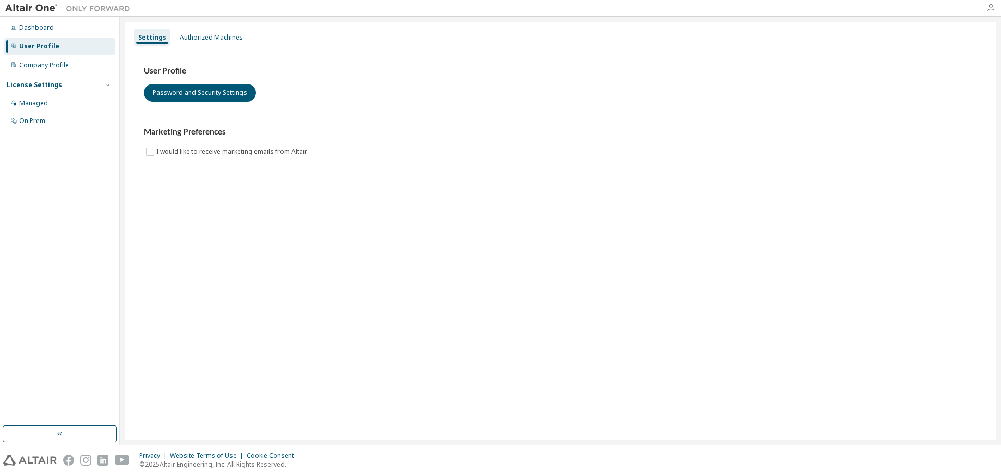
click at [994, 11] on icon "button" at bounding box center [991, 8] width 8 height 8
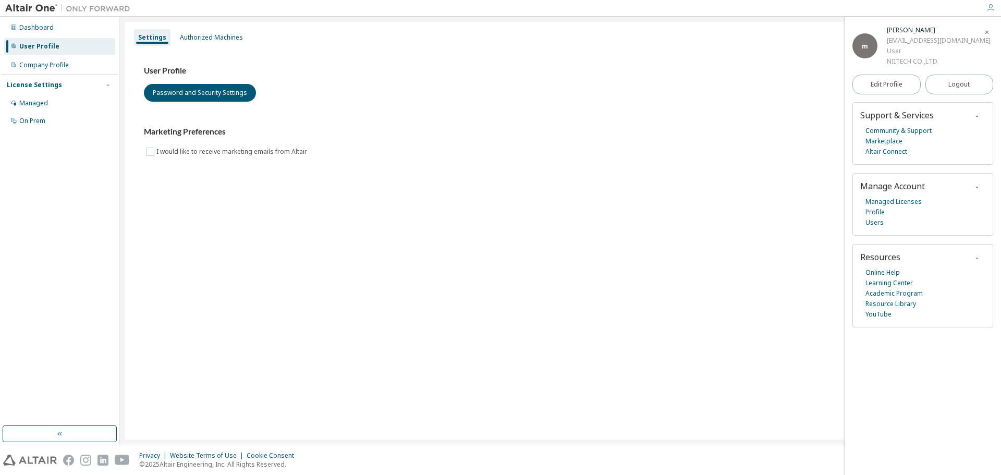
click at [865, 43] on span "m" at bounding box center [865, 46] width 6 height 9
click at [600, 236] on div "Settings Authorized Machines User Profile Password and Security Settings Market…" at bounding box center [560, 231] width 871 height 418
click at [32, 103] on div "Managed" at bounding box center [33, 103] width 29 height 8
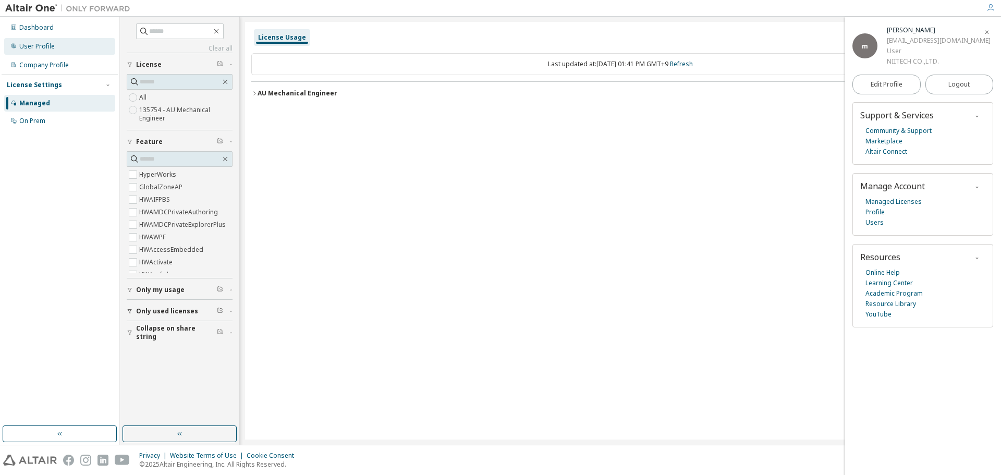
click at [24, 46] on div "User Profile" at bounding box center [36, 46] width 35 height 8
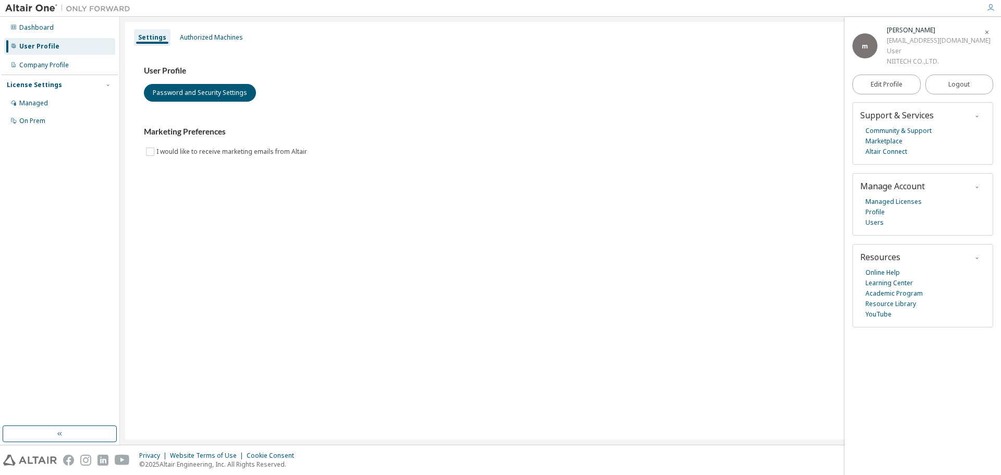
click at [982, 30] on span "button" at bounding box center [987, 31] width 10 height 17
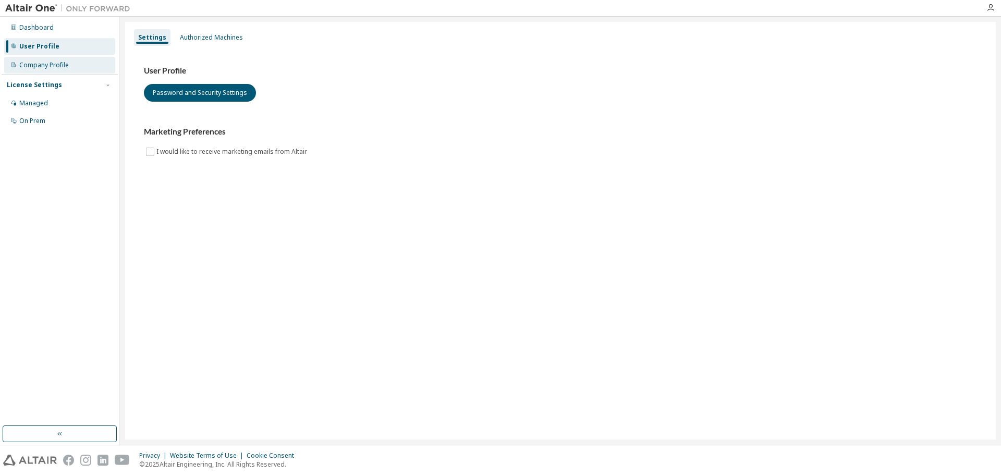
click at [77, 63] on div "Company Profile" at bounding box center [59, 65] width 111 height 17
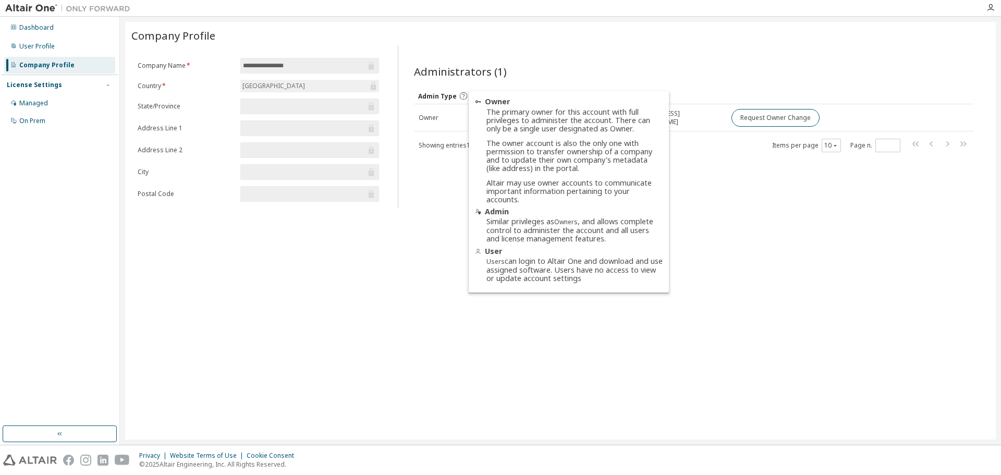
click at [462, 94] on icon at bounding box center [463, 95] width 7 height 7
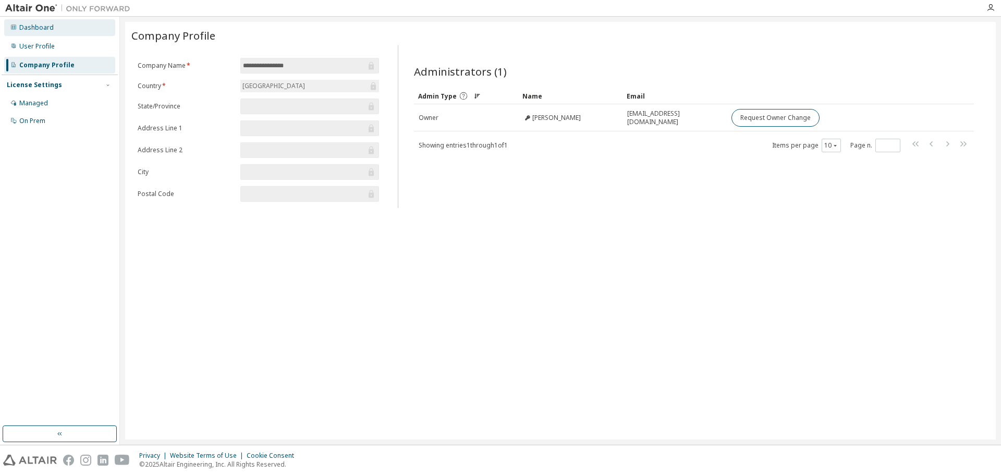
click at [49, 32] on div "Dashboard" at bounding box center [59, 27] width 111 height 17
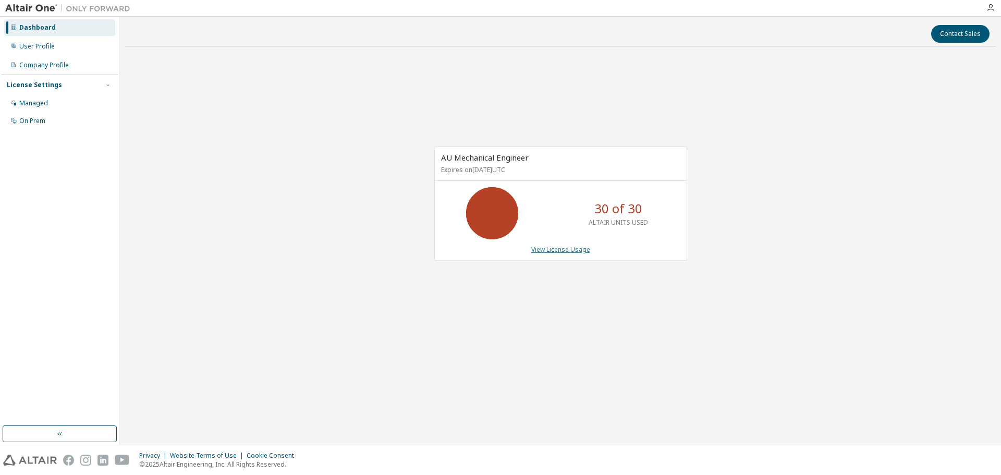
click at [542, 251] on link "View License Usage" at bounding box center [561, 249] width 59 height 9
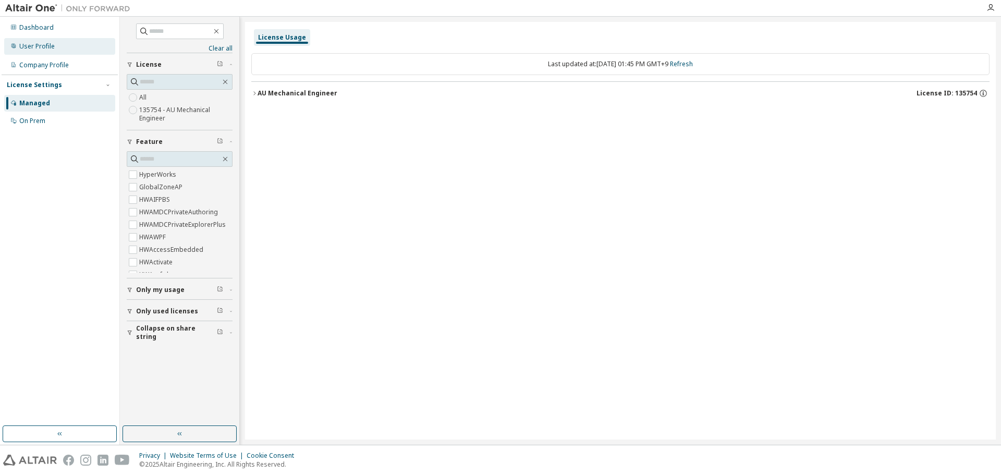
click at [44, 47] on div "User Profile" at bounding box center [36, 46] width 35 height 8
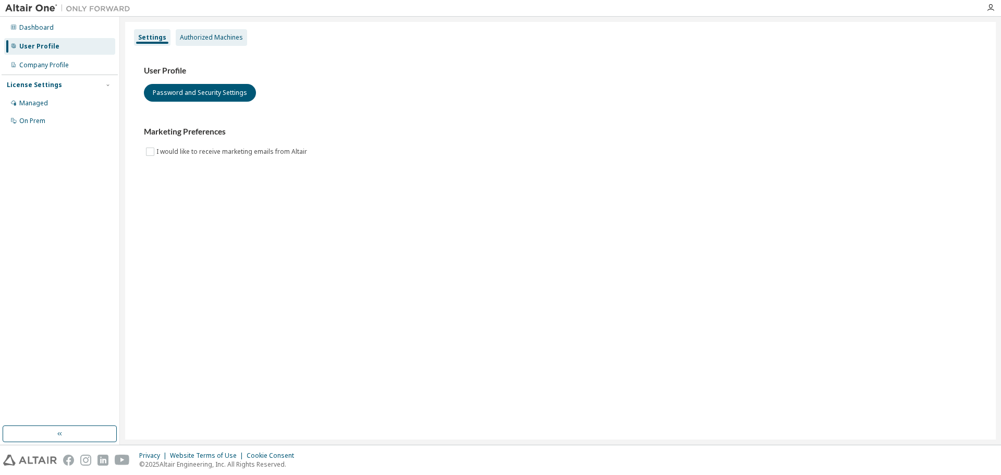
click at [233, 45] on div "Authorized Machines" at bounding box center [211, 37] width 71 height 17
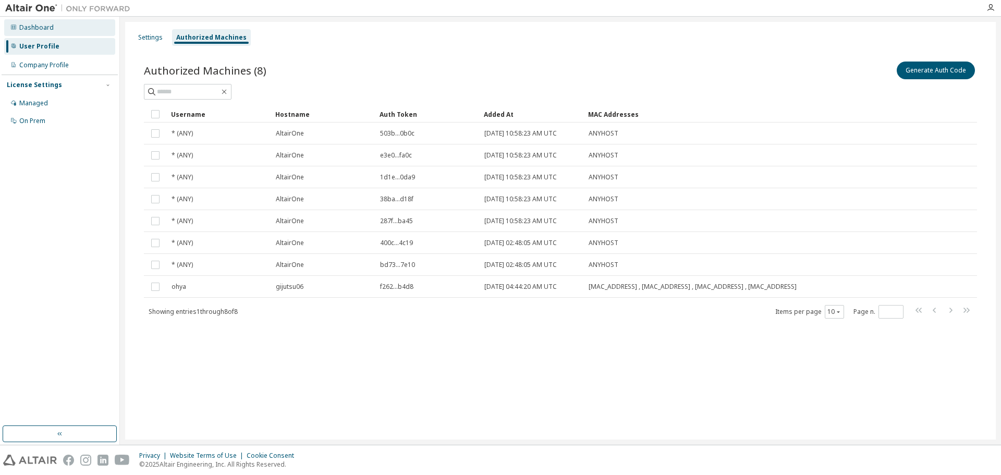
click at [44, 23] on div "Dashboard" at bounding box center [36, 27] width 34 height 8
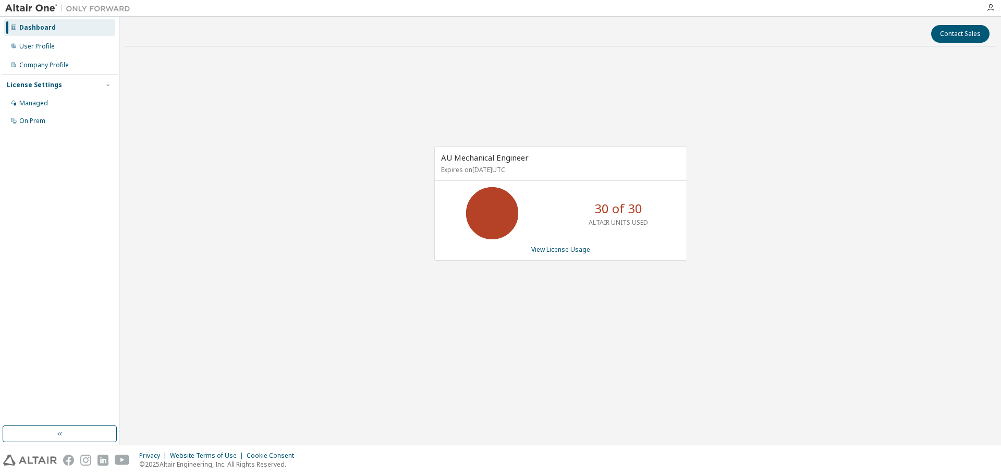
click at [489, 207] on icon at bounding box center [492, 213] width 26 height 26
click at [355, 195] on div "AU Mechanical Engineer Expires on October 1, 2025 UTC 30 of 30 ALTAIR UNITS USE…" at bounding box center [560, 209] width 871 height 309
click at [488, 204] on icon at bounding box center [492, 213] width 26 height 26
click at [64, 40] on div "User Profile" at bounding box center [59, 46] width 111 height 17
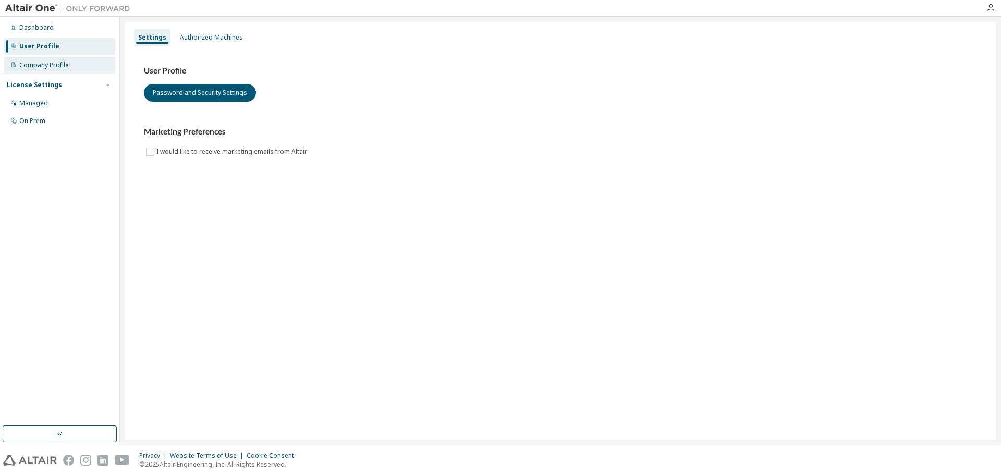
click at [64, 65] on div "Company Profile" at bounding box center [44, 65] width 50 height 8
